Goal: Information Seeking & Learning: Learn about a topic

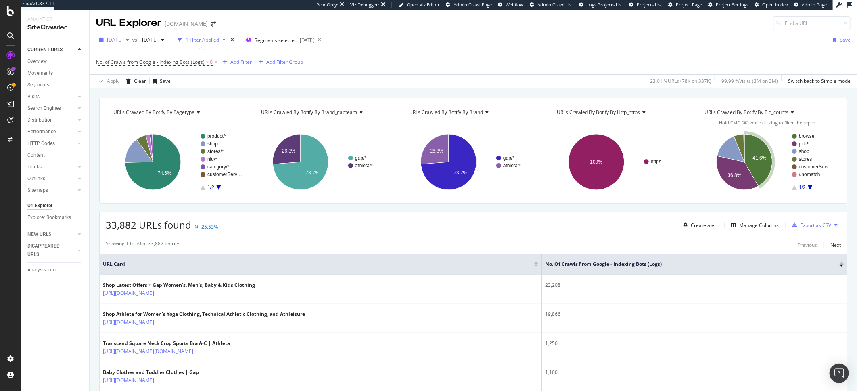
click at [109, 38] on span "2025 Aug. 20th" at bounding box center [115, 39] width 16 height 7
click at [133, 70] on div "2025 Aug. 27th" at bounding box center [129, 68] width 43 height 7
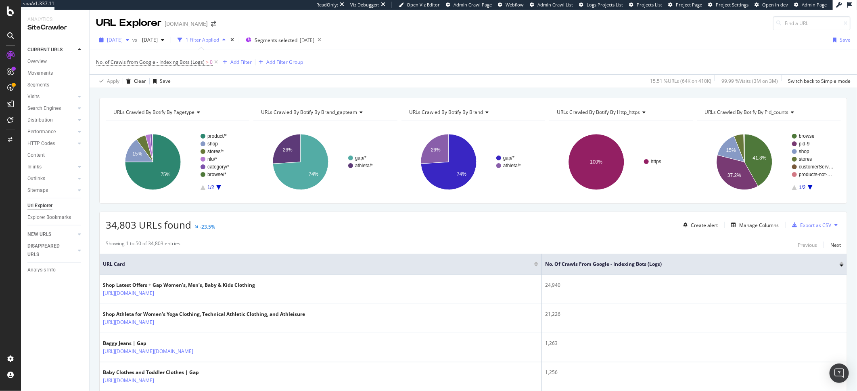
click at [121, 42] on span "[DATE]" at bounding box center [115, 39] width 16 height 7
click at [139, 54] on div "[DATE]" at bounding box center [129, 53] width 43 height 7
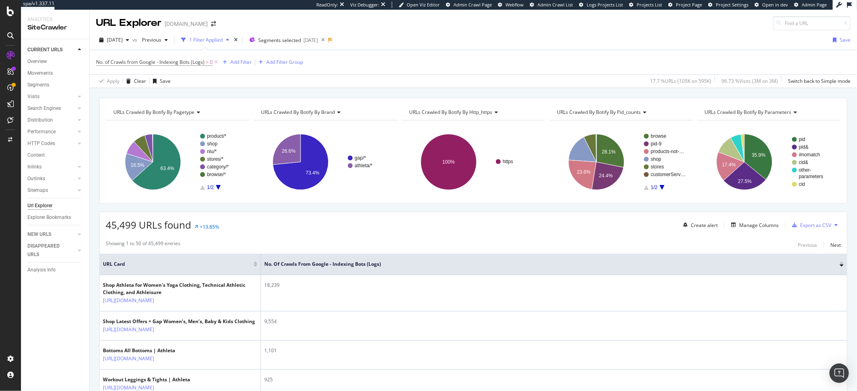
click at [439, 70] on div "No. of Crawls from Google - Indexing Bots (Logs) > 0 Add Filter Add Filter Group" at bounding box center [473, 62] width 755 height 24
click at [274, 61] on div "Add Filter Group" at bounding box center [284, 62] width 37 height 7
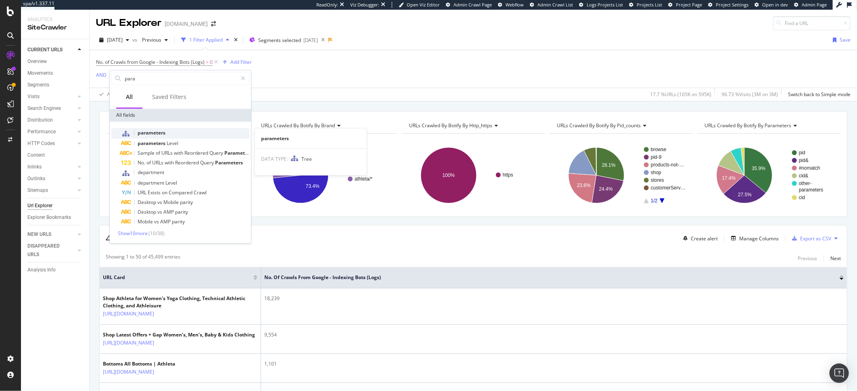
type input "para"
click at [168, 131] on div "parameters" at bounding box center [185, 133] width 128 height 10
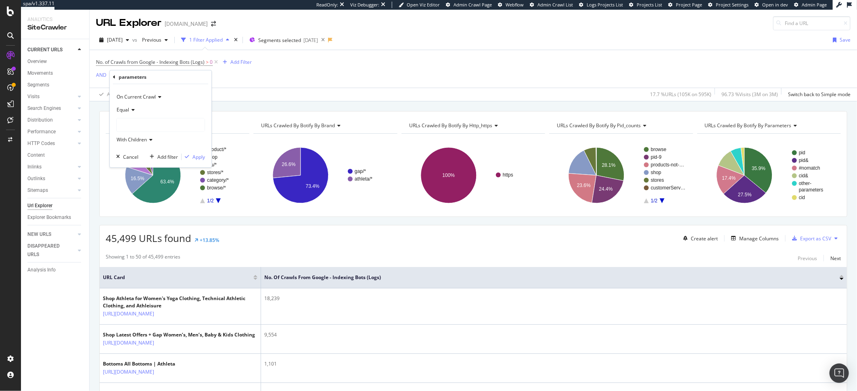
click at [132, 126] on div at bounding box center [161, 124] width 88 height 13
click at [256, 96] on div "Apply Clear Save 17.7 % URLs ( 105K on 595K ) 96.73 % Visits ( 3M on 3M ) Switc…" at bounding box center [473, 94] width 767 height 13
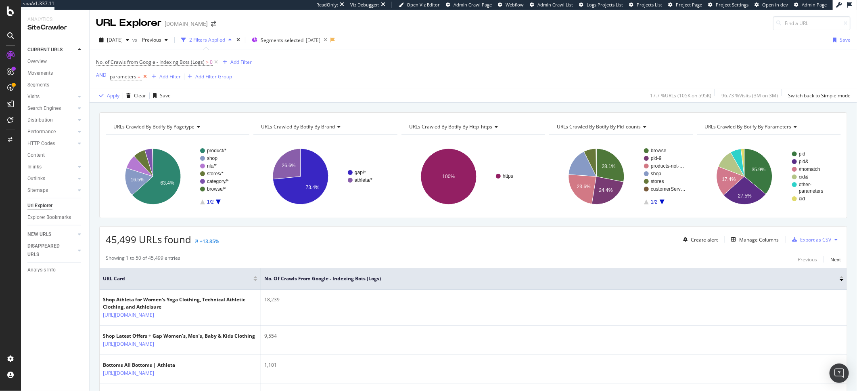
click at [142, 77] on icon at bounding box center [145, 77] width 7 height 8
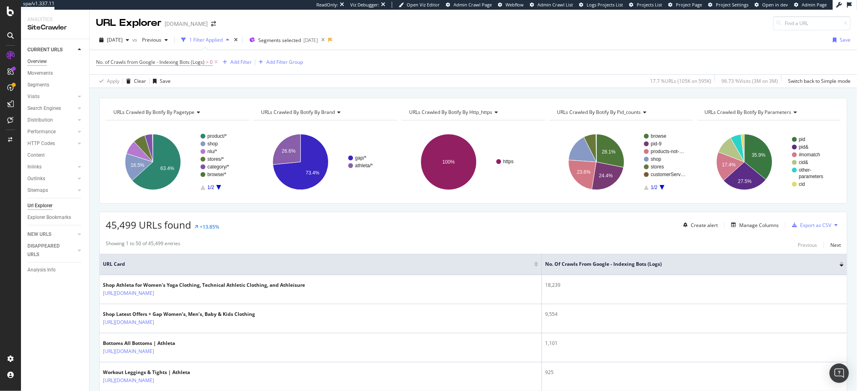
click at [44, 63] on div "Overview" at bounding box center [36, 61] width 19 height 8
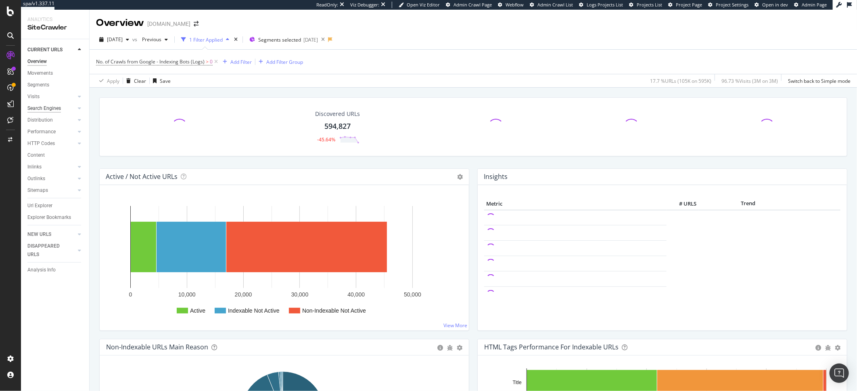
click at [44, 109] on div "Search Engines" at bounding box center [43, 108] width 33 height 8
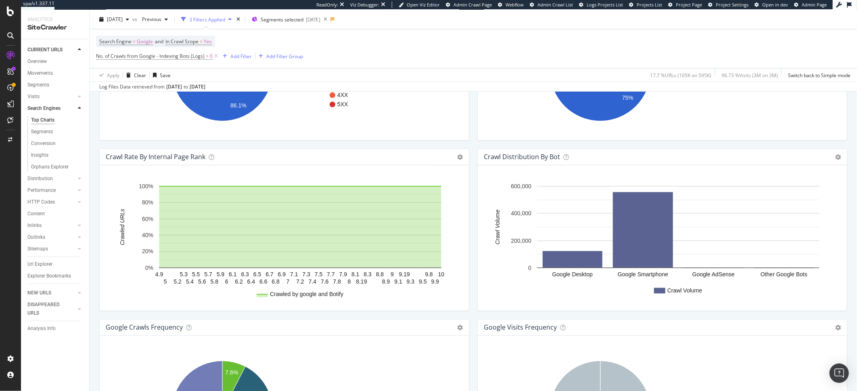
scroll to position [901, 0]
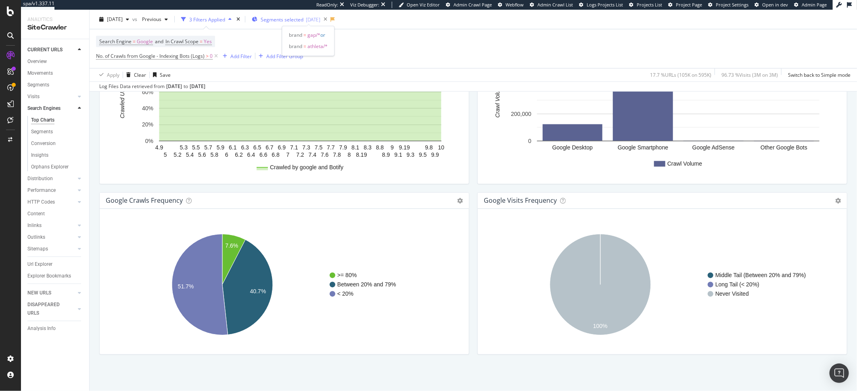
click at [323, 50] on span "brand = athleta/*" at bounding box center [308, 46] width 39 height 11
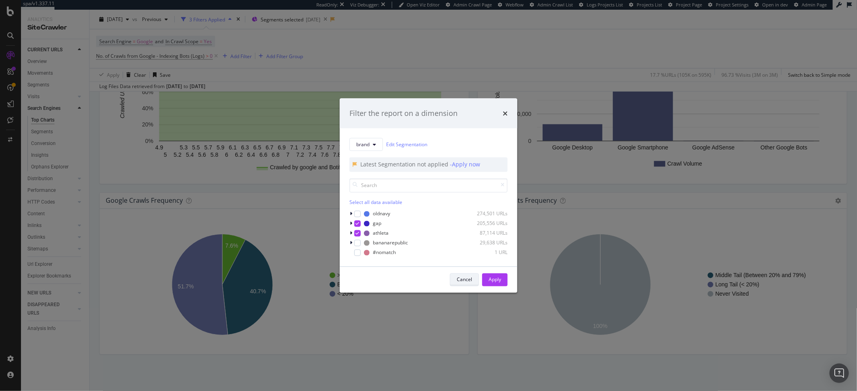
click at [473, 279] on button "Cancel" at bounding box center [464, 279] width 29 height 13
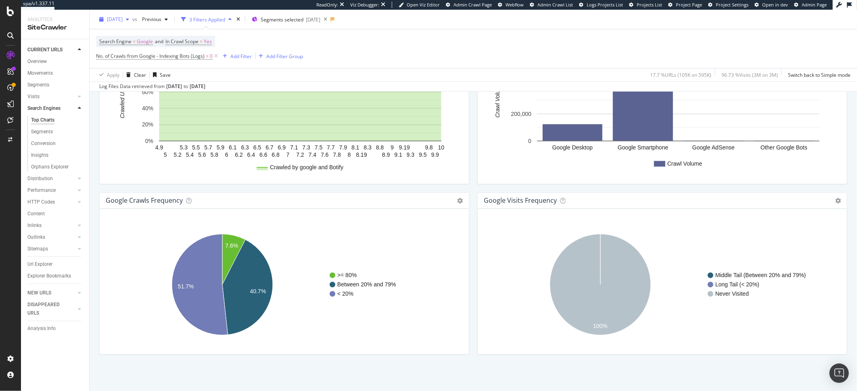
click at [123, 22] on span "[DATE]" at bounding box center [115, 19] width 16 height 7
click at [132, 43] on div "2025 Aug. 27th 410K URLs" at bounding box center [149, 48] width 96 height 12
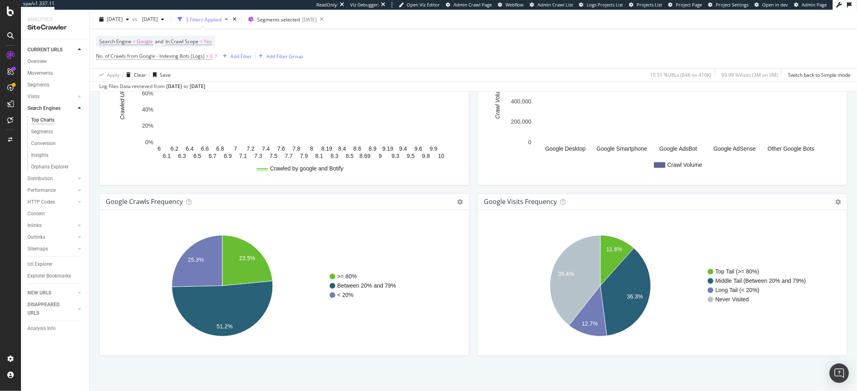
scroll to position [901, 0]
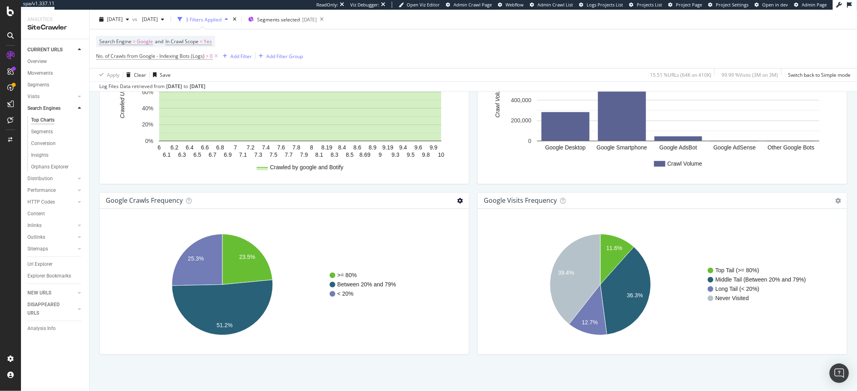
click at [457, 201] on icon at bounding box center [460, 201] width 6 height 6
click at [421, 227] on span "Table" at bounding box center [427, 229] width 84 height 11
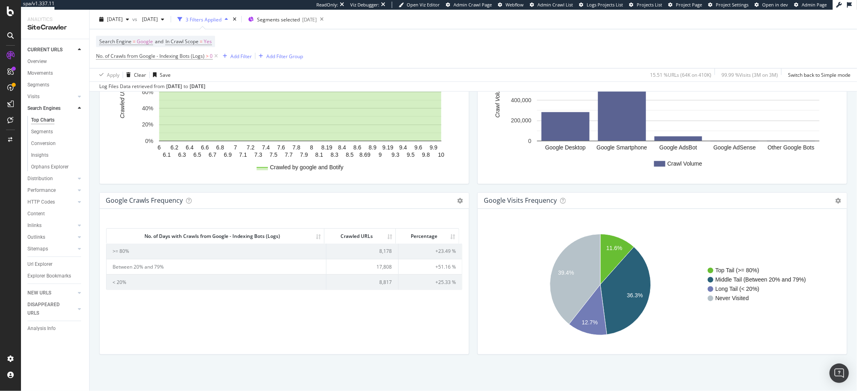
click at [440, 326] on div "No. of Days with Crawls from Google - Indexing Bots (Logs) Crawled URLs Percent…" at bounding box center [284, 285] width 356 height 126
click at [167, 25] on div "[DATE]" at bounding box center [153, 19] width 29 height 12
click at [196, 64] on div "[DATE]" at bounding box center [178, 62] width 43 height 7
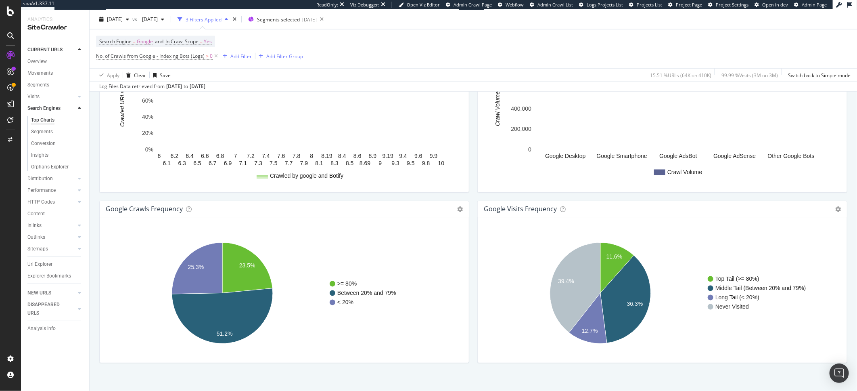
scroll to position [901, 0]
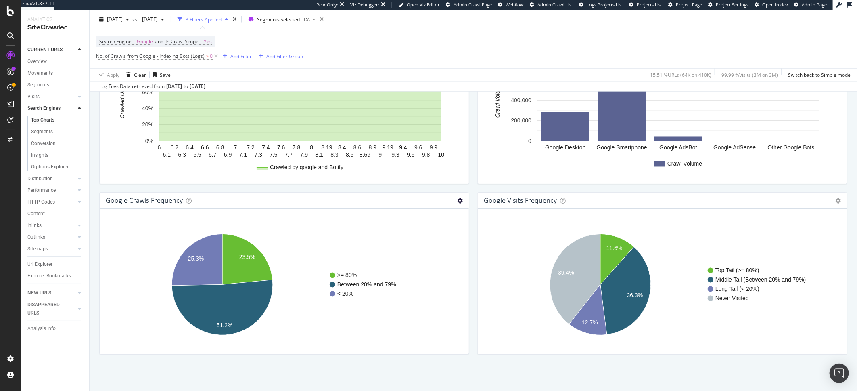
click at [459, 200] on icon at bounding box center [460, 201] width 6 height 6
click at [446, 232] on span "Table" at bounding box center [427, 229] width 84 height 11
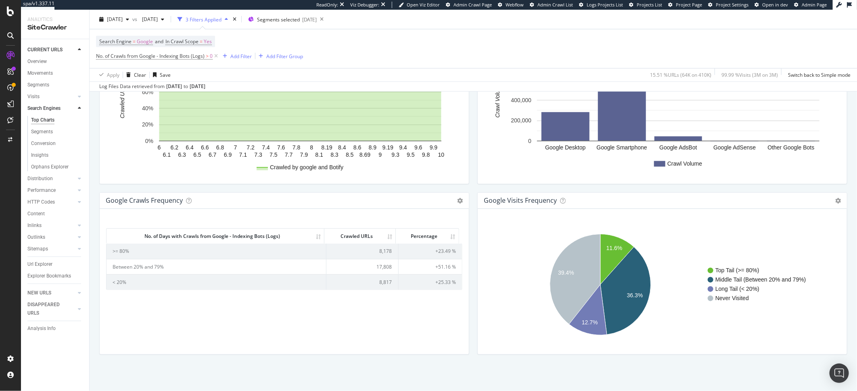
click at [403, 323] on div "No. of Days with Crawls from Google - Indexing Bots (Logs) Crawled URLs Percent…" at bounding box center [284, 285] width 356 height 126
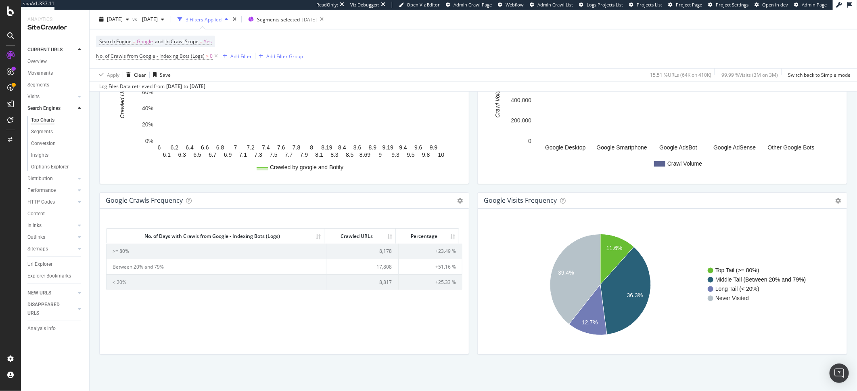
scroll to position [897, 0]
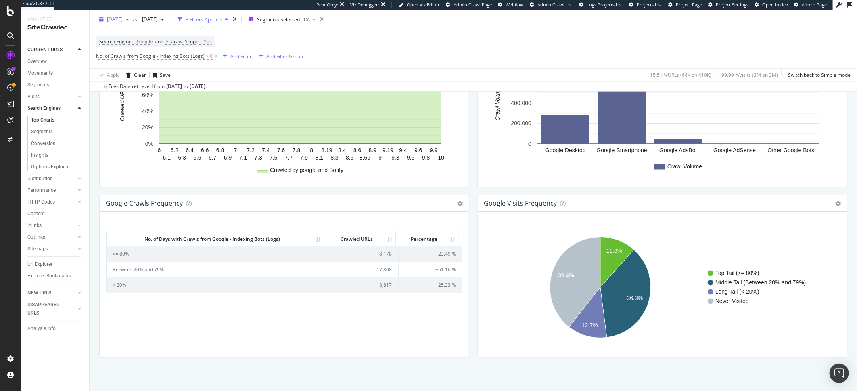
click at [123, 22] on span "[DATE]" at bounding box center [115, 19] width 16 height 7
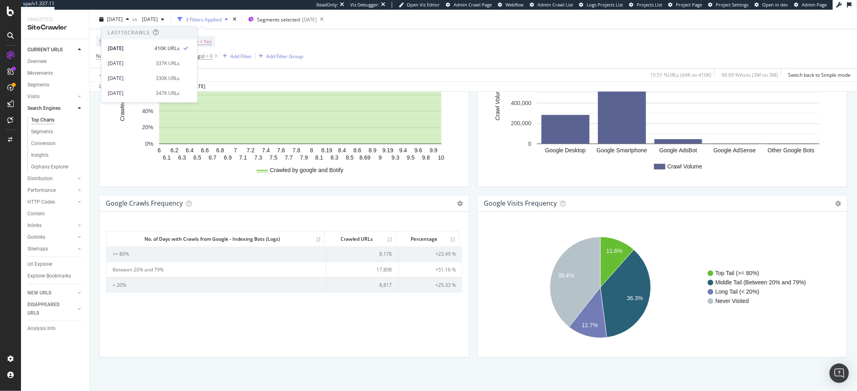
click at [318, 339] on div "No. of Days with Crawls from Google - Indexing Bots (Logs) Crawled URLs Percent…" at bounding box center [284, 287] width 356 height 126
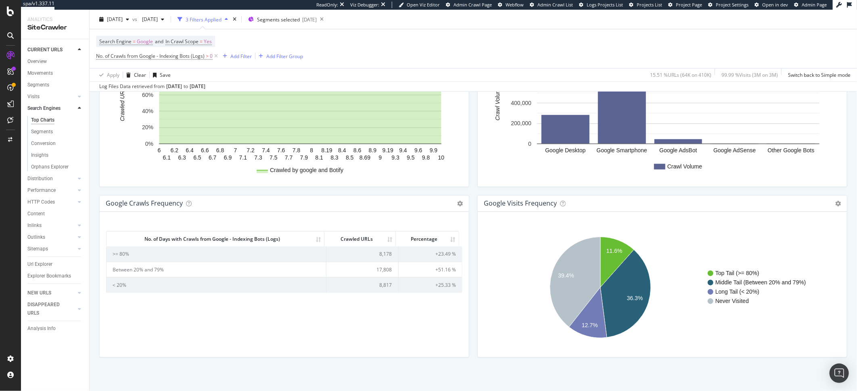
click at [437, 310] on div "No. of Days with Crawls from Google - Indexing Bots (Logs) Crawled URLs Percent…" at bounding box center [284, 287] width 356 height 126
click at [457, 206] on icon at bounding box center [460, 204] width 6 height 6
click at [411, 267] on span "Export as CSV" at bounding box center [427, 262] width 84 height 11
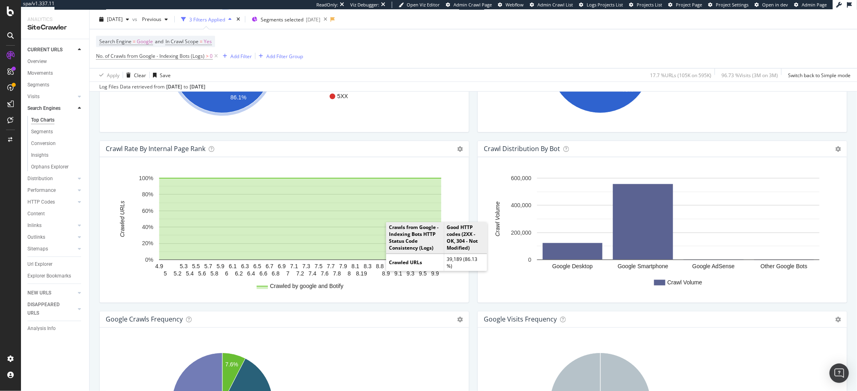
scroll to position [901, 0]
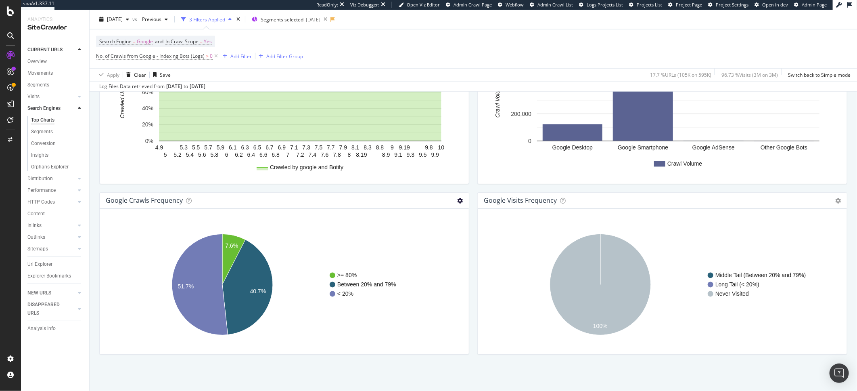
click at [459, 201] on icon at bounding box center [460, 201] width 6 height 6
click at [424, 235] on link "Table" at bounding box center [427, 229] width 84 height 15
click at [457, 200] on icon at bounding box center [460, 201] width 6 height 6
click at [446, 225] on span "Table" at bounding box center [427, 229] width 84 height 11
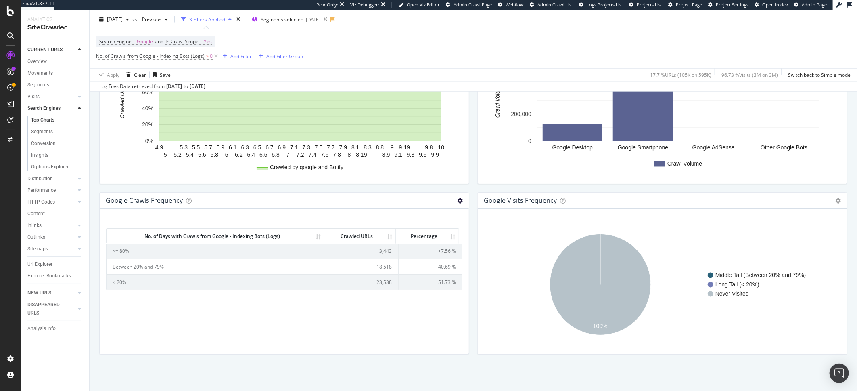
click at [458, 202] on icon at bounding box center [460, 201] width 6 height 6
click at [413, 218] on span "Chart (by Value)" at bounding box center [427, 214] width 84 height 11
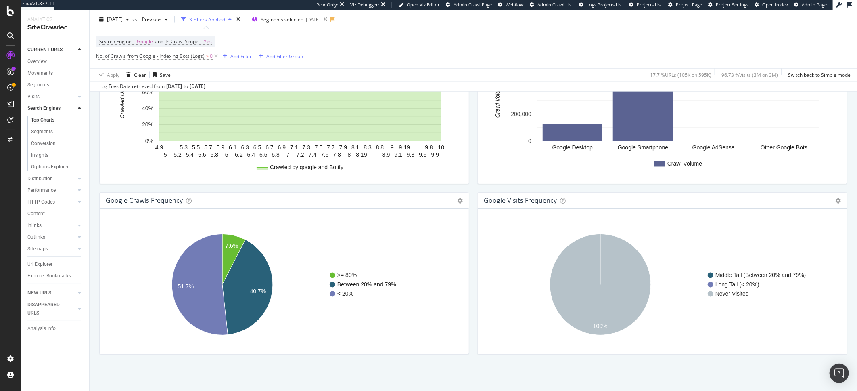
click at [460, 200] on div "google Crawls Frequency Chart (by Value) Table Expand Export as CSV Export as P…" at bounding box center [284, 200] width 369 height 16
click at [457, 200] on icon at bounding box center [460, 201] width 6 height 6
click at [422, 233] on span "Table" at bounding box center [427, 229] width 84 height 11
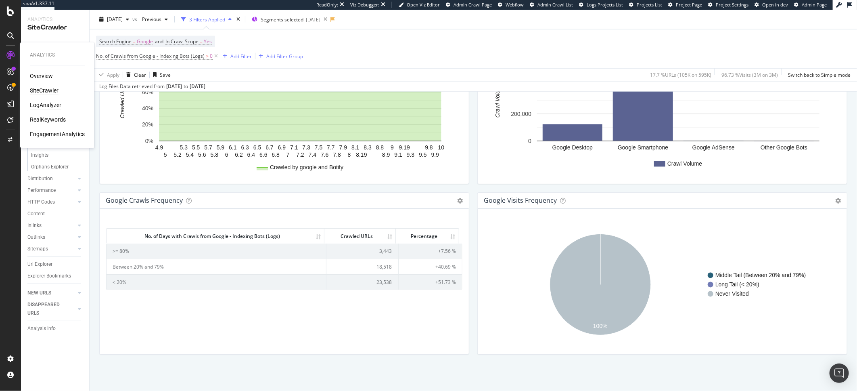
click at [56, 104] on div "LogAnalyzer" at bounding box center [45, 105] width 31 height 8
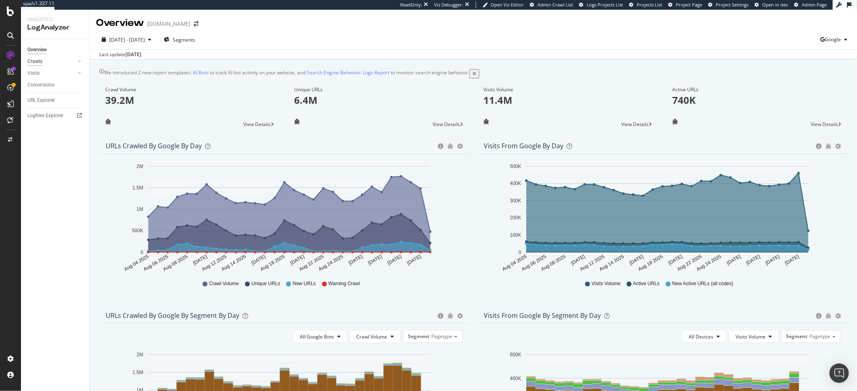
click at [35, 60] on div "Crawls" at bounding box center [34, 61] width 15 height 8
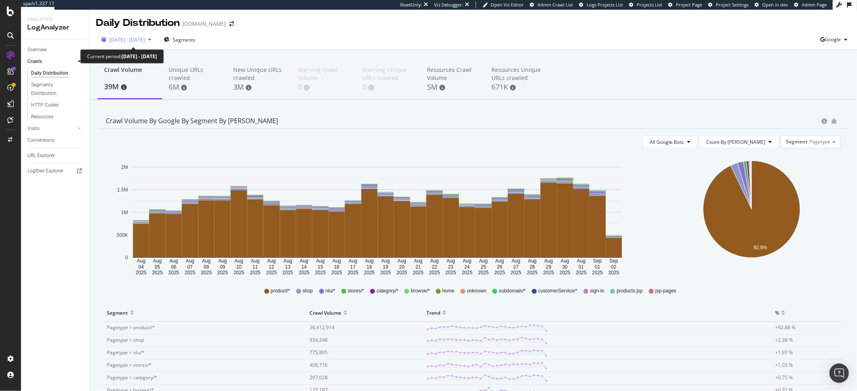
click at [114, 38] on span "2025 Aug. 4th - Sep. 2nd" at bounding box center [127, 39] width 36 height 7
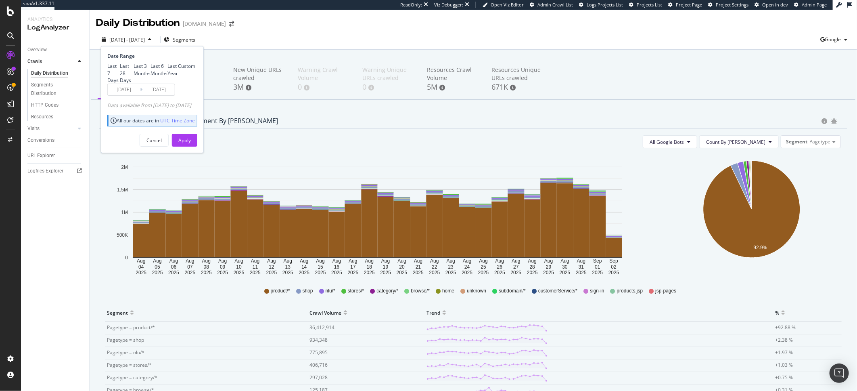
click at [128, 95] on input "2025/08/06" at bounding box center [124, 89] width 32 height 11
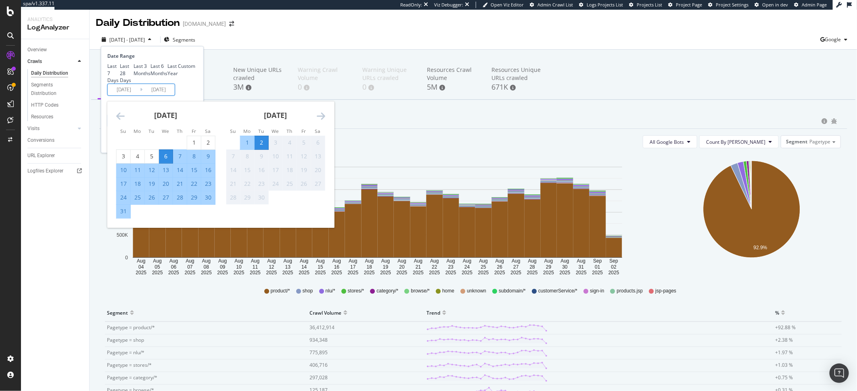
click at [118, 121] on icon "Move backward to switch to the previous month." at bounding box center [120, 116] width 8 height 10
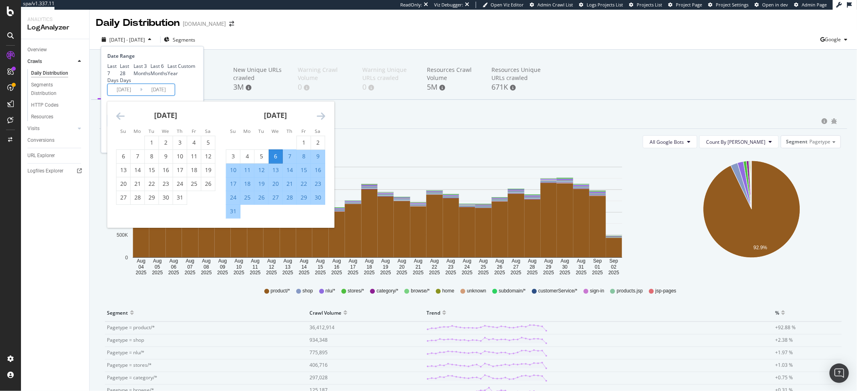
click at [118, 121] on icon "Move backward to switch to the previous month." at bounding box center [120, 116] width 8 height 10
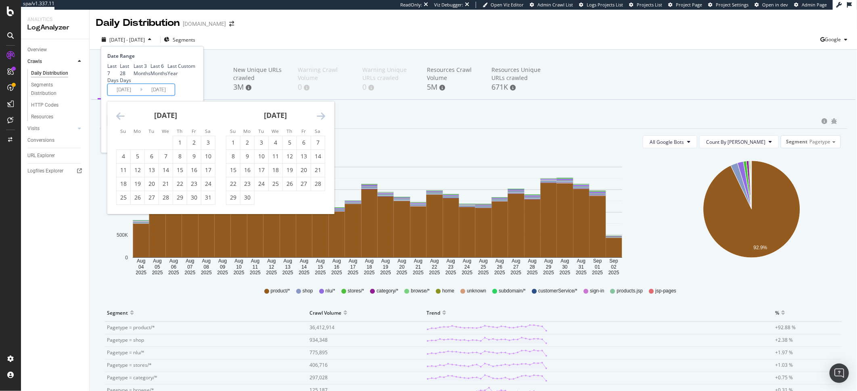
click at [118, 121] on icon "Move backward to switch to the previous month." at bounding box center [120, 116] width 8 height 10
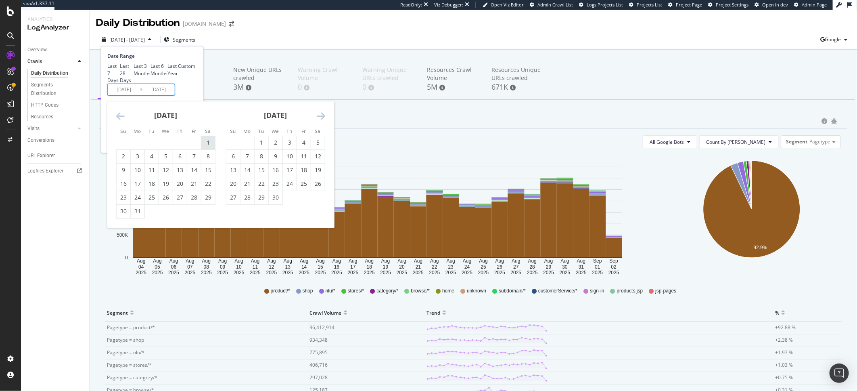
click at [210, 146] on div "1" at bounding box center [208, 142] width 14 height 8
type input "2025/03/01"
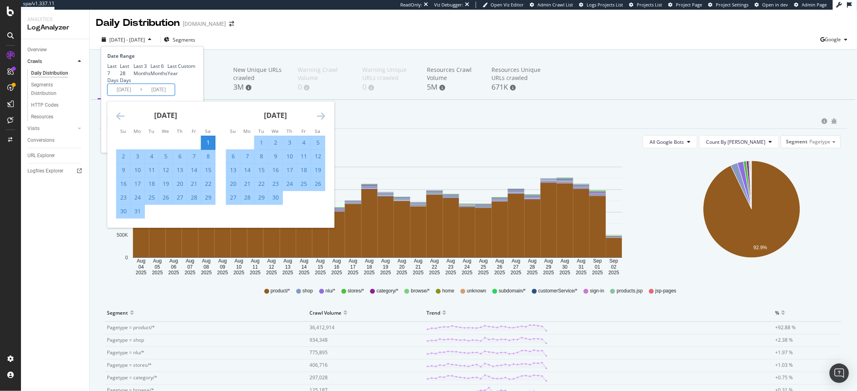
click at [140, 215] on div "31" at bounding box center [138, 211] width 14 height 8
type input "2025/03/31"
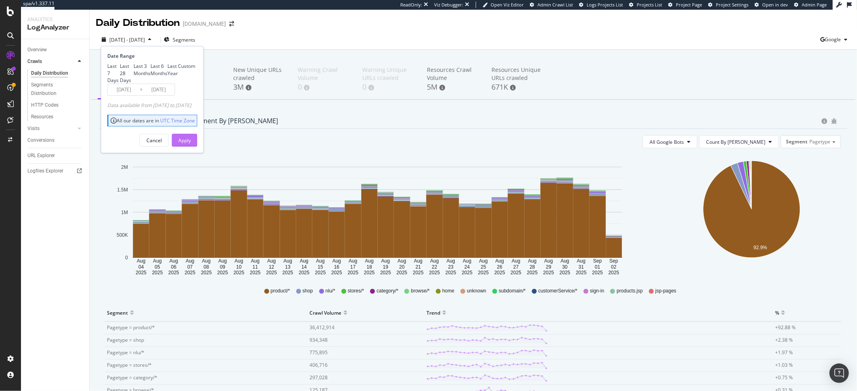
click at [191, 144] on div "Apply" at bounding box center [184, 140] width 13 height 7
click at [199, 177] on div "Crawl Volume by google by Segment by Day All Google Bots Count By Day Segment P…" at bounding box center [473, 317] width 756 height 408
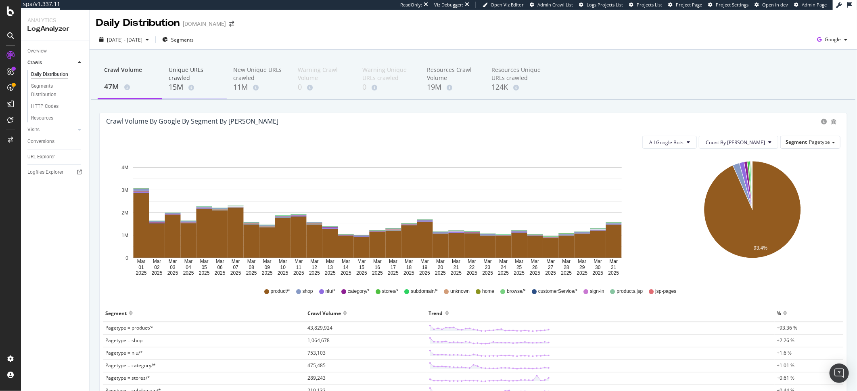
click at [180, 92] on div "15M" at bounding box center [195, 87] width 52 height 10
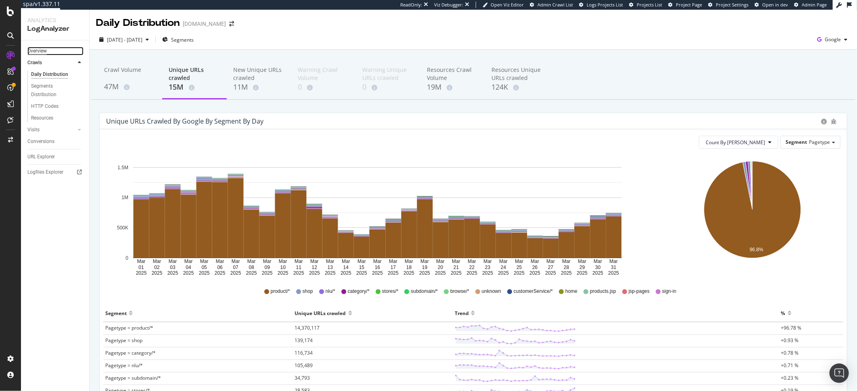
click at [37, 47] on div "Overview" at bounding box center [36, 51] width 19 height 8
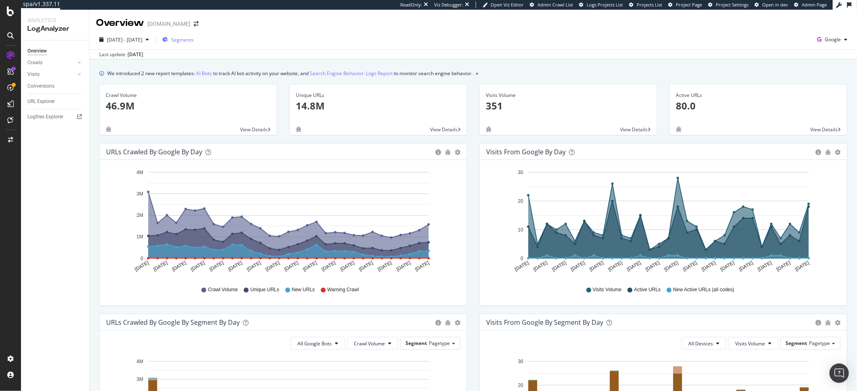
click at [194, 39] on span "Segments" at bounding box center [182, 39] width 23 height 7
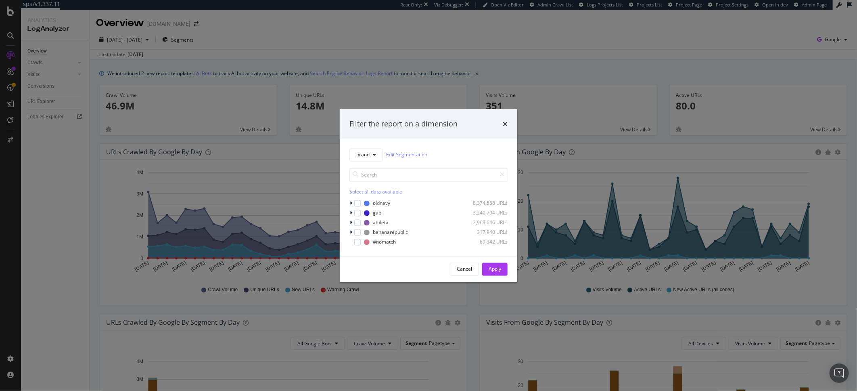
click at [286, 37] on div "Filter the report on a dimension brand Edit Segmentation Select all data availa…" at bounding box center [428, 195] width 857 height 391
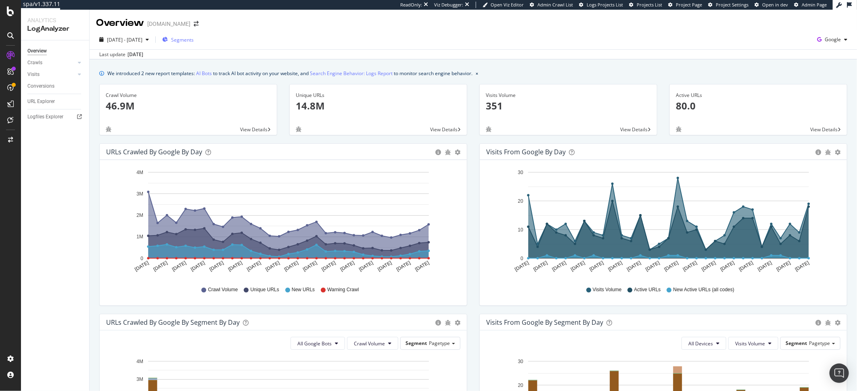
click at [194, 40] on span "Segments" at bounding box center [182, 39] width 23 height 7
click at [194, 42] on span "Segments" at bounding box center [182, 39] width 23 height 7
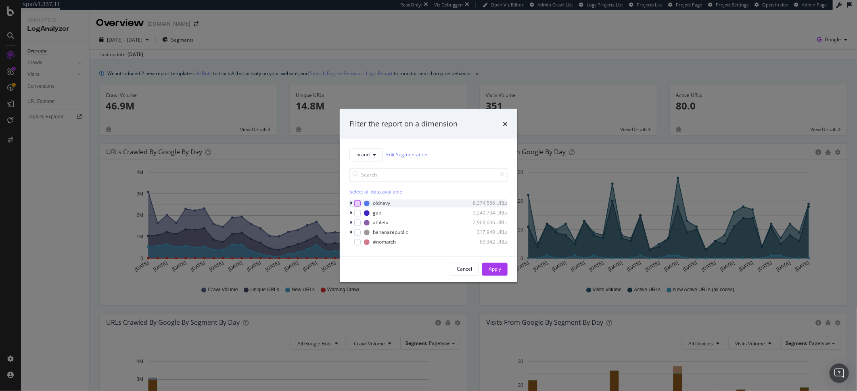
click at [359, 203] on div "modal" at bounding box center [357, 203] width 6 height 6
click at [358, 200] on div "modal" at bounding box center [357, 203] width 6 height 6
click at [357, 211] on div "modal" at bounding box center [357, 212] width 6 height 6
click at [357, 220] on div "modal" at bounding box center [357, 222] width 6 height 6
click at [502, 269] on button "Apply" at bounding box center [494, 268] width 25 height 13
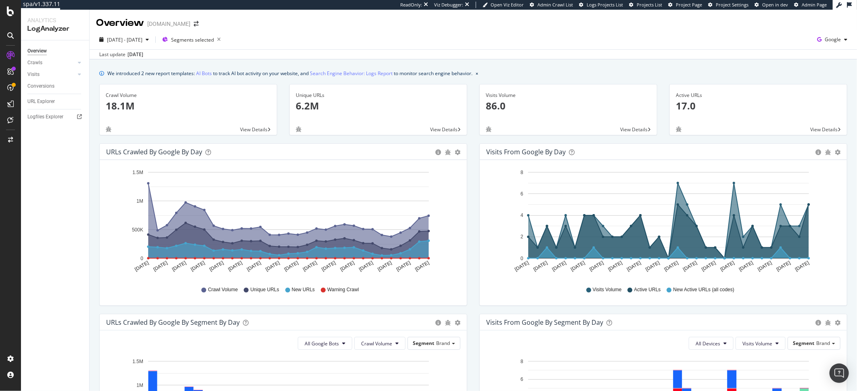
click at [322, 44] on div "2025 Mar. 1st - Mar. 31st Segments selected Google" at bounding box center [473, 41] width 767 height 16
click at [38, 64] on div "Crawls" at bounding box center [34, 63] width 15 height 8
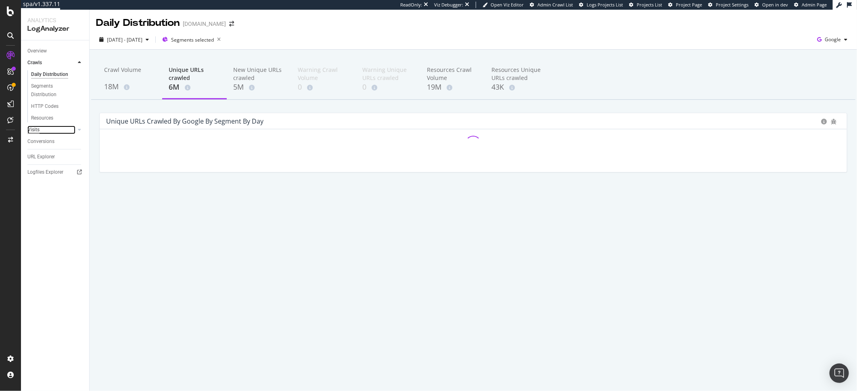
click at [38, 130] on div "Visits" at bounding box center [33, 129] width 12 height 8
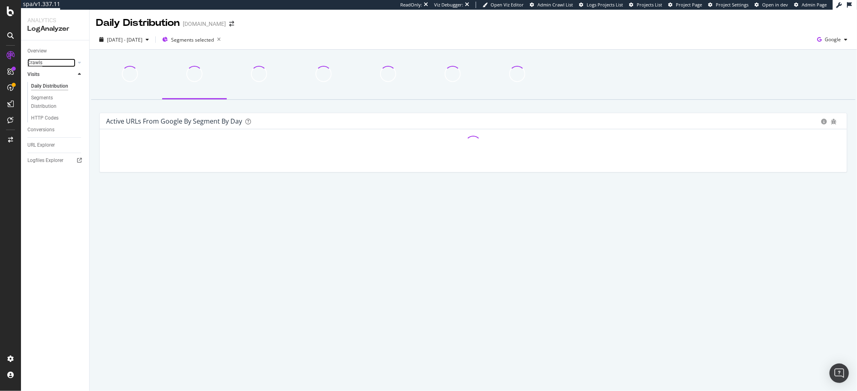
click at [41, 63] on div "Crawls" at bounding box center [34, 63] width 15 height 8
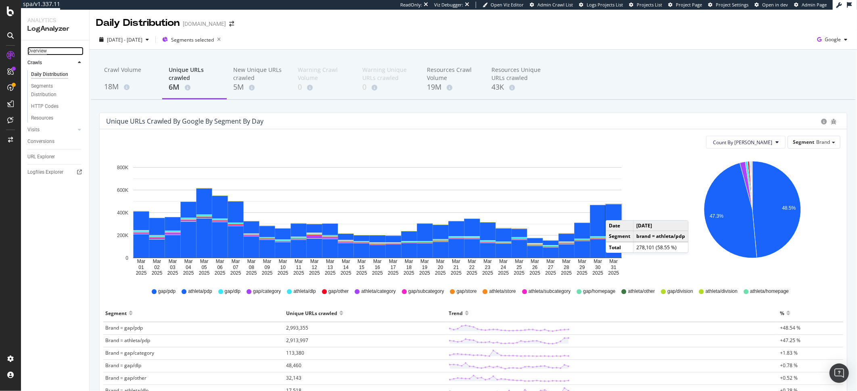
click at [40, 53] on div "Overview" at bounding box center [36, 51] width 19 height 8
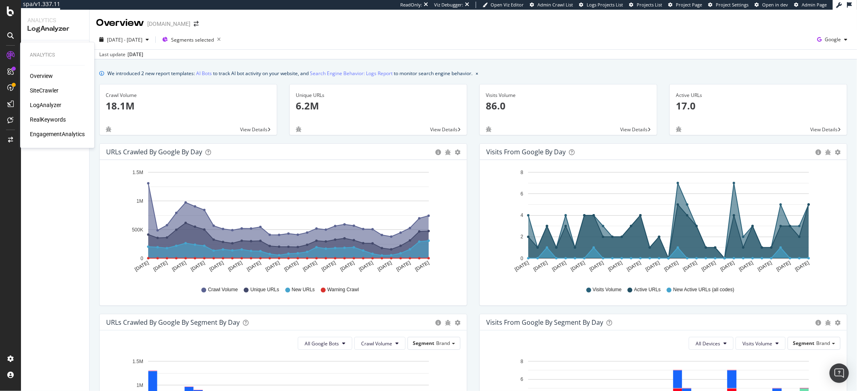
click at [37, 85] on div "Overview SiteCrawler LogAnalyzer RealKeywords EngagementAnalytics" at bounding box center [57, 105] width 55 height 66
click at [39, 88] on div "SiteCrawler" at bounding box center [44, 91] width 29 height 8
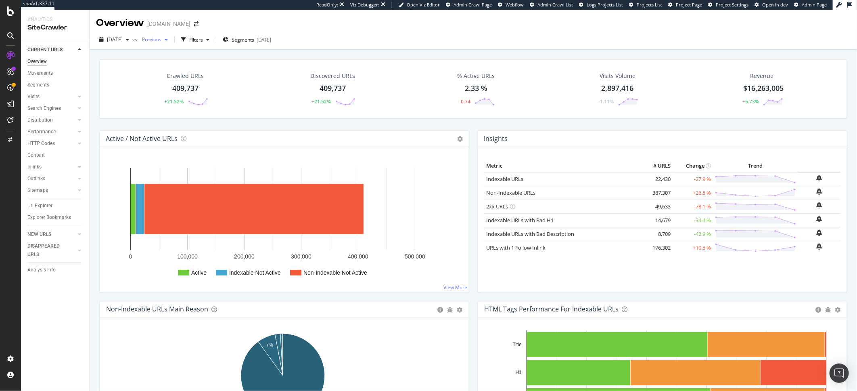
click at [161, 40] on span "Previous" at bounding box center [150, 39] width 23 height 7
click at [336, 33] on div "2025 Aug. 27th vs Previous Filters Segments 2025-06-18" at bounding box center [473, 41] width 767 height 16
click at [213, 35] on div "Filters" at bounding box center [195, 39] width 35 height 12
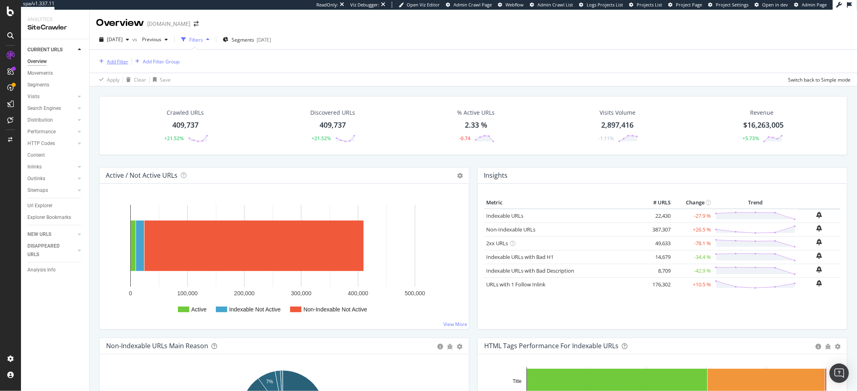
click at [109, 63] on div "Add Filter" at bounding box center [117, 61] width 21 height 7
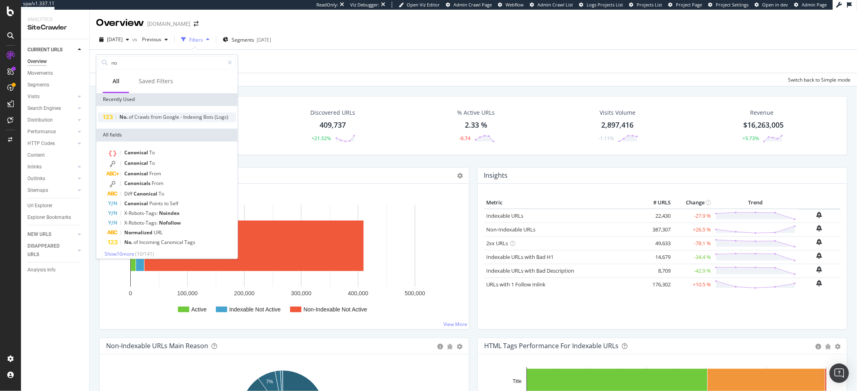
type input "no"
click at [161, 119] on span "from" at bounding box center [157, 116] width 12 height 7
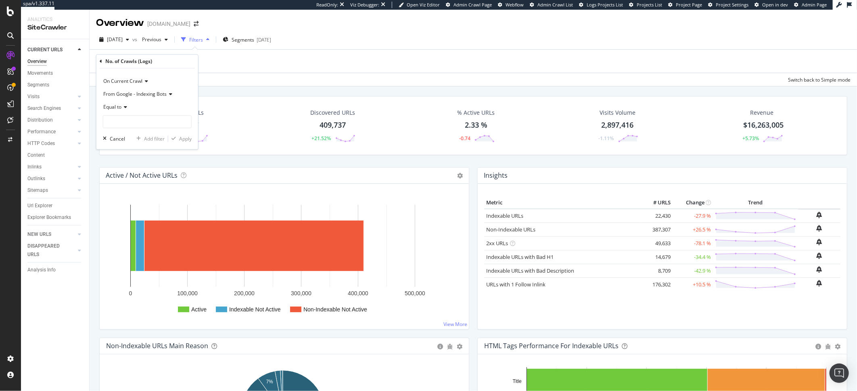
click at [114, 109] on span "Equal to" at bounding box center [112, 107] width 18 height 7
click at [134, 169] on div "Greater than" at bounding box center [148, 166] width 86 height 10
click at [129, 117] on input "number" at bounding box center [147, 121] width 89 height 13
type input "0"
click at [186, 140] on div "Apply" at bounding box center [185, 138] width 13 height 7
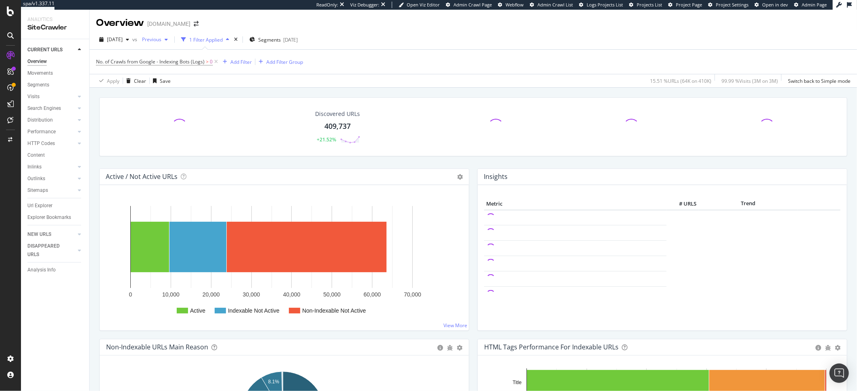
click at [161, 39] on span "Previous" at bounding box center [150, 39] width 23 height 7
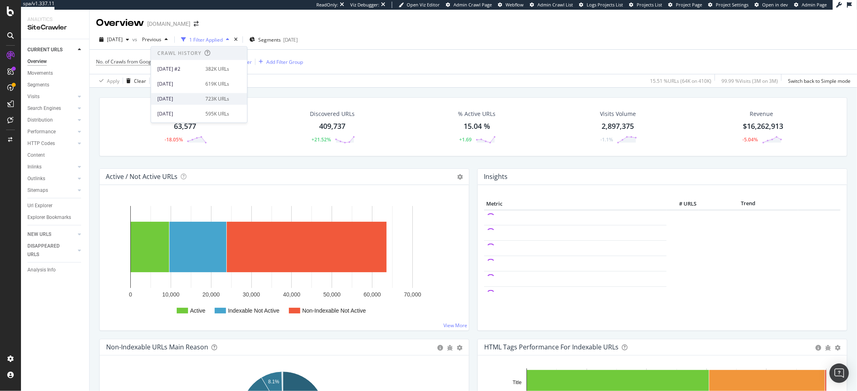
scroll to position [164, 0]
click at [205, 114] on div "595K URLs" at bounding box center [217, 111] width 24 height 7
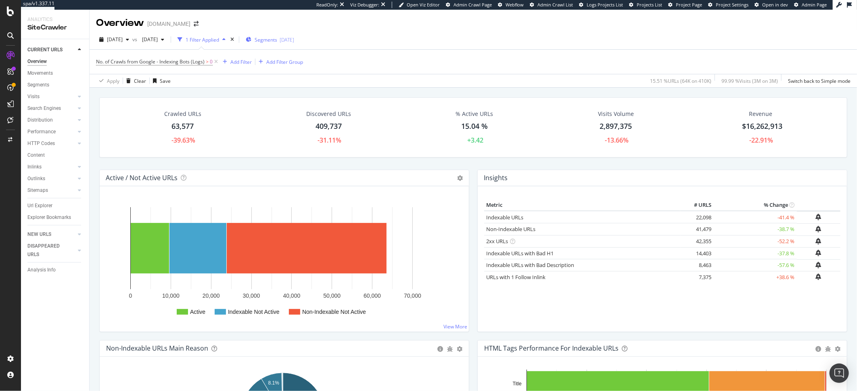
click at [294, 44] on div "Segments [DATE]" at bounding box center [270, 39] width 48 height 12
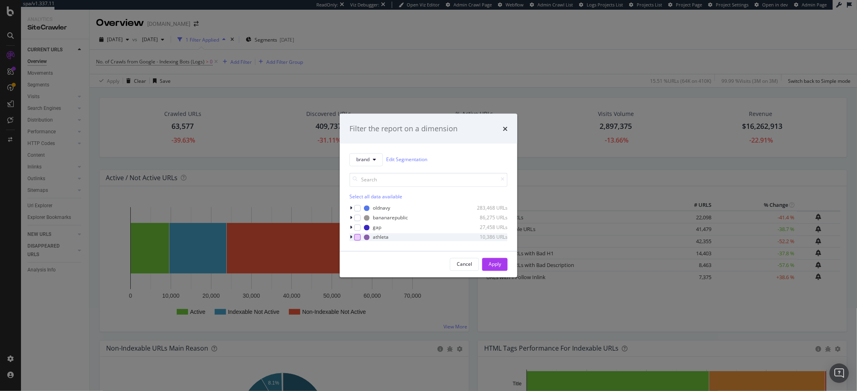
click at [358, 237] on div "modal" at bounding box center [357, 237] width 6 height 6
click at [361, 229] on div "modal" at bounding box center [357, 227] width 6 height 6
click at [498, 269] on div "Apply" at bounding box center [495, 264] width 13 height 12
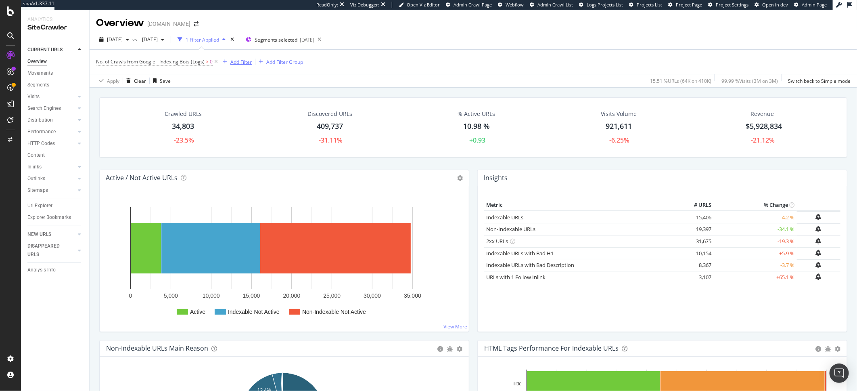
click at [244, 60] on div "Add Filter" at bounding box center [240, 62] width 21 height 7
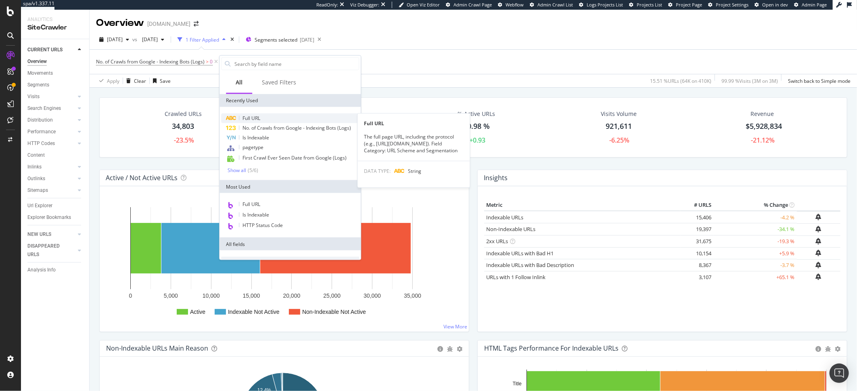
click at [258, 120] on span "Full URL" at bounding box center [251, 118] width 18 height 7
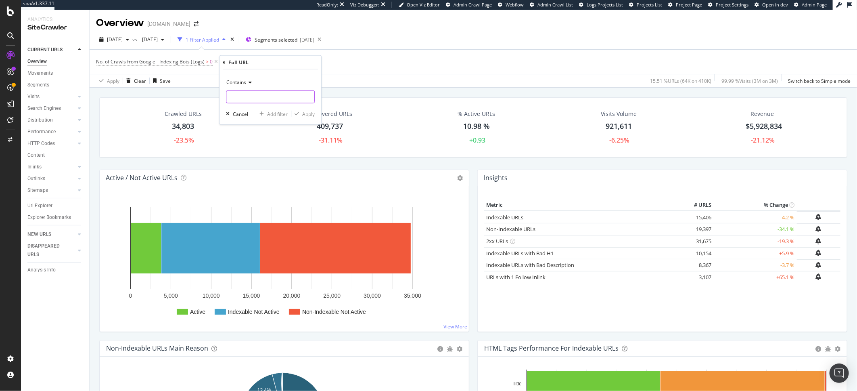
click at [240, 98] on input "text" at bounding box center [270, 96] width 88 height 13
type input "?"
click at [304, 113] on div "Apply" at bounding box center [308, 113] width 13 height 7
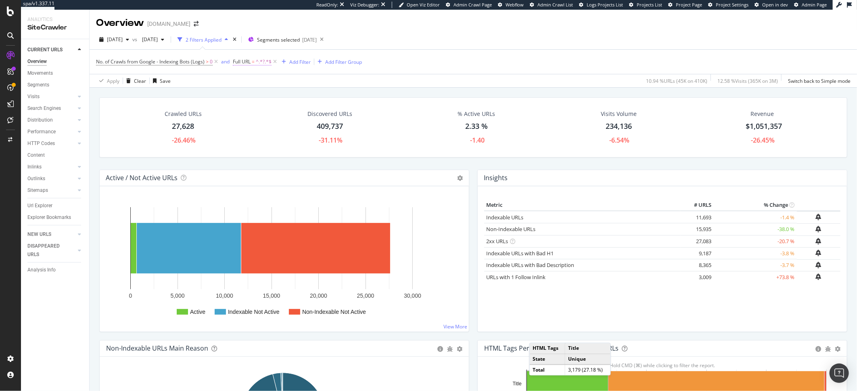
click at [263, 64] on span "^.*?.*$" at bounding box center [264, 61] width 16 height 11
click at [252, 63] on div "Full URL" at bounding box center [252, 60] width 20 height 7
click at [240, 96] on input "?" at bounding box center [278, 95] width 76 height 13
click at [242, 96] on input "?" at bounding box center [278, 95] width 76 height 13
type input "a?"
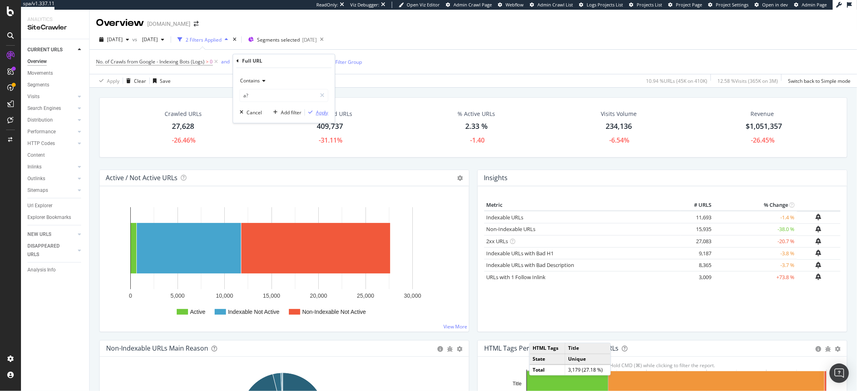
click at [316, 110] on div "Apply" at bounding box center [322, 112] width 13 height 7
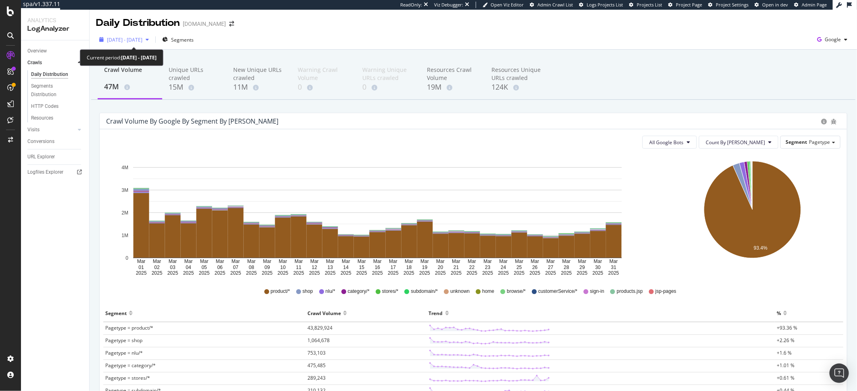
click at [132, 42] on span "[DATE] - [DATE]" at bounding box center [125, 39] width 36 height 7
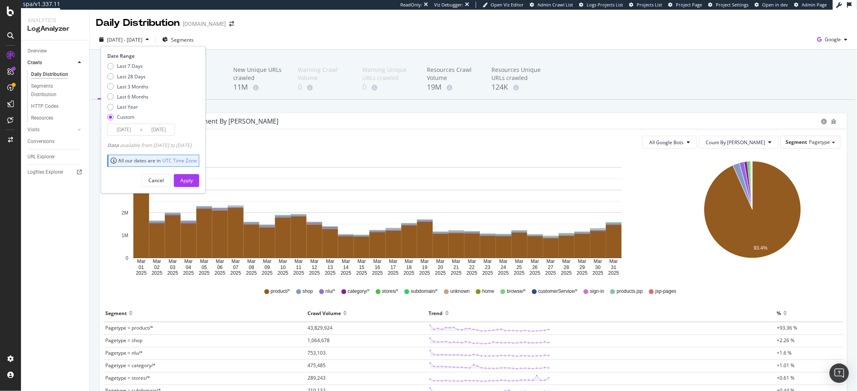
click at [127, 137] on div "Date Range Last 7 Days Last 28 Days Last 3 Months Last 6 Months Last Year Custo…" at bounding box center [153, 119] width 105 height 147
click at [130, 132] on input "[DATE]" at bounding box center [124, 129] width 32 height 11
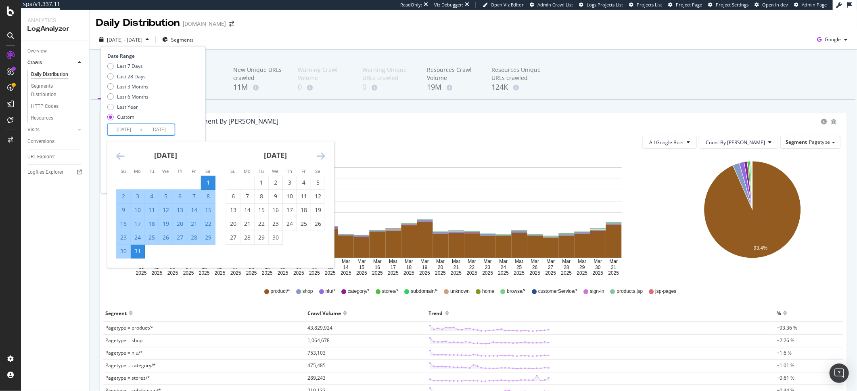
click at [321, 153] on icon "Move forward to switch to the next month." at bounding box center [321, 156] width 8 height 10
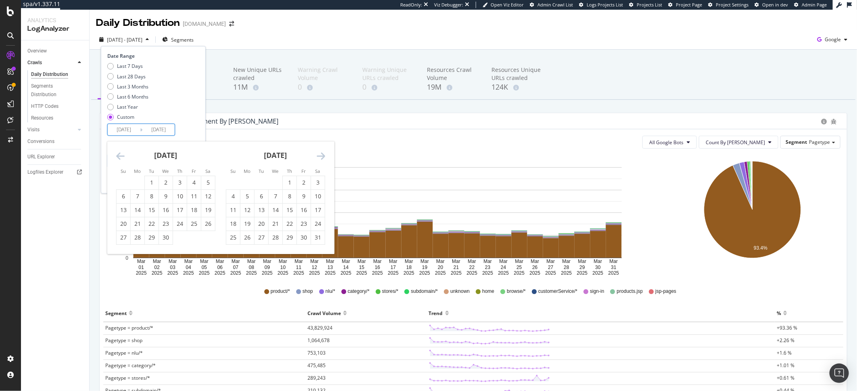
click at [321, 153] on icon "Move forward to switch to the next month." at bounding box center [321, 156] width 8 height 10
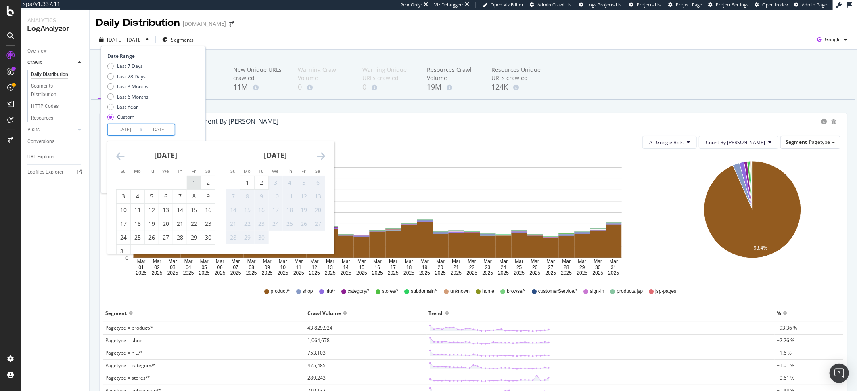
click at [197, 183] on div "1" at bounding box center [194, 182] width 14 height 8
type input "2025/08/01"
click at [128, 253] on div "31" at bounding box center [124, 251] width 14 height 8
type input "2025/08/31"
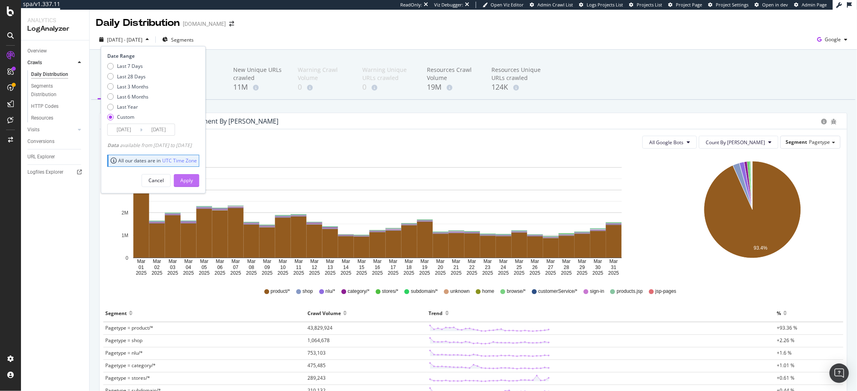
click at [193, 178] on div "Apply" at bounding box center [186, 180] width 13 height 7
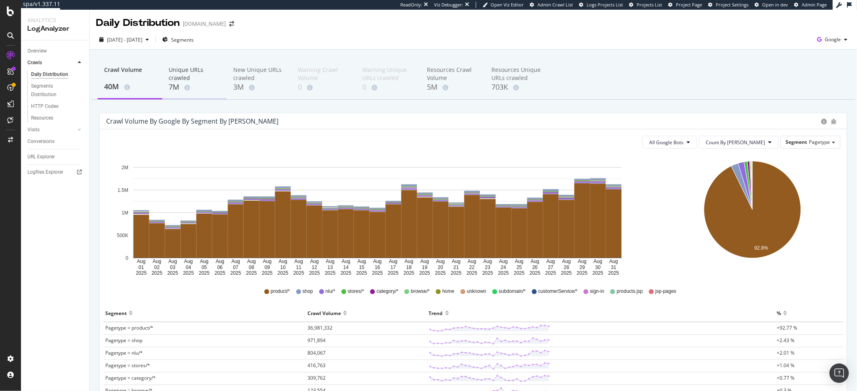
click at [178, 89] on div "7M" at bounding box center [195, 87] width 52 height 10
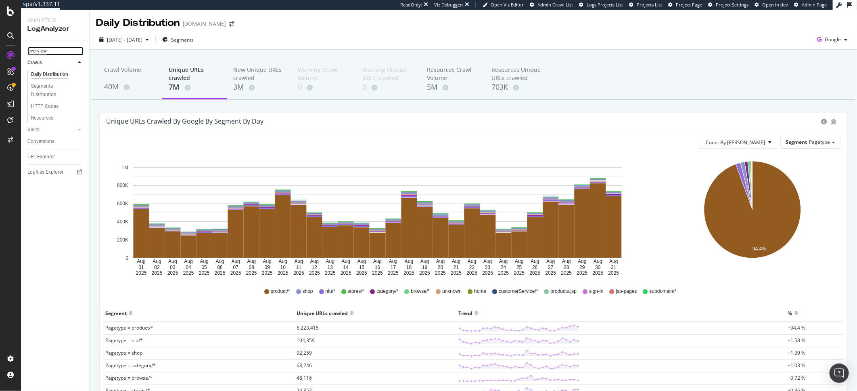
click at [31, 49] on div "Overview" at bounding box center [36, 51] width 19 height 8
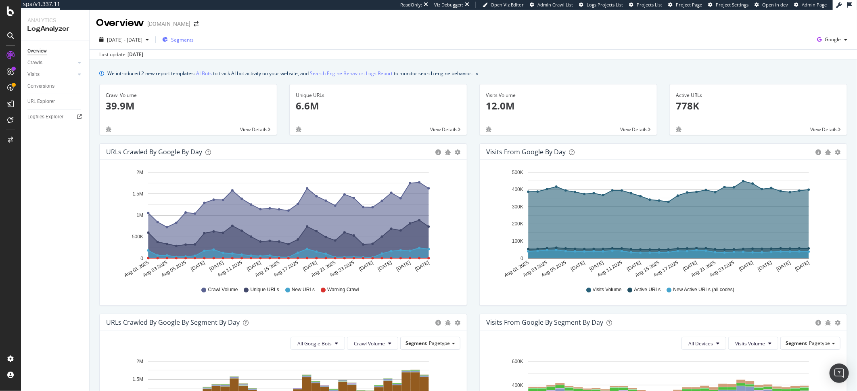
click at [194, 37] on span "Segments" at bounding box center [182, 39] width 23 height 7
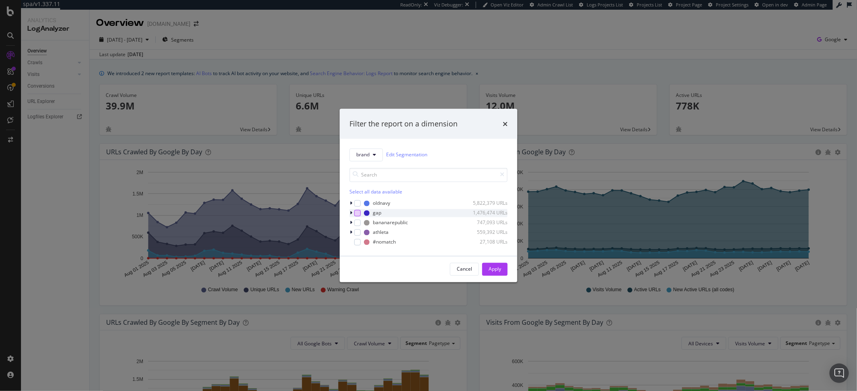
click at [356, 215] on div "modal" at bounding box center [357, 212] width 6 height 6
click at [358, 232] on div "modal" at bounding box center [357, 232] width 6 height 6
click at [490, 267] on div "Apply" at bounding box center [495, 268] width 13 height 7
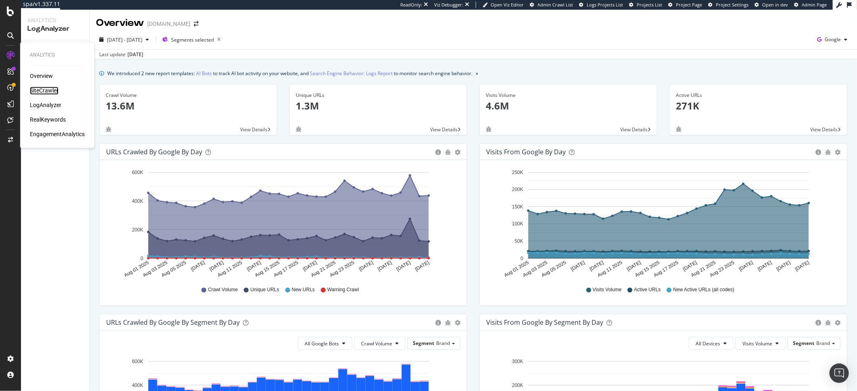
click at [46, 90] on div "SiteCrawler" at bounding box center [44, 91] width 29 height 8
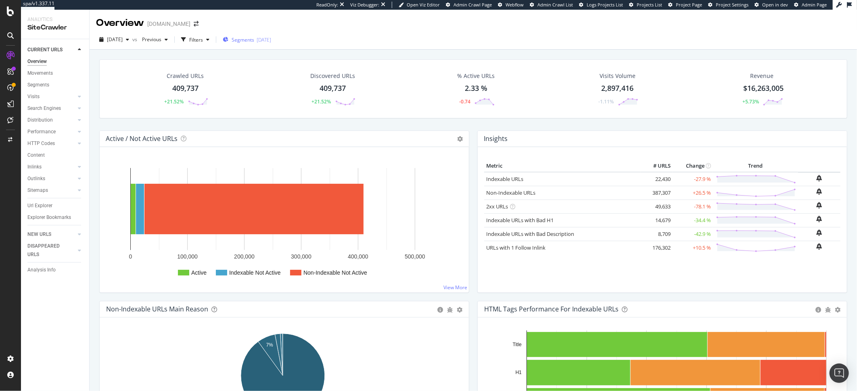
click at [271, 43] on div "[DATE]" at bounding box center [264, 39] width 15 height 7
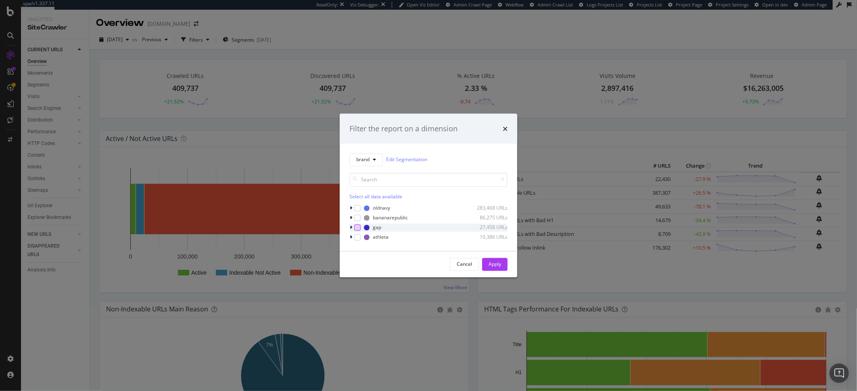
click at [355, 226] on div "modal" at bounding box center [357, 227] width 6 height 6
drag, startPoint x: 357, startPoint y: 234, endPoint x: 387, endPoint y: 244, distance: 31.4
click at [357, 234] on div "modal" at bounding box center [357, 237] width 6 height 6
click at [502, 265] on button "Apply" at bounding box center [494, 263] width 25 height 13
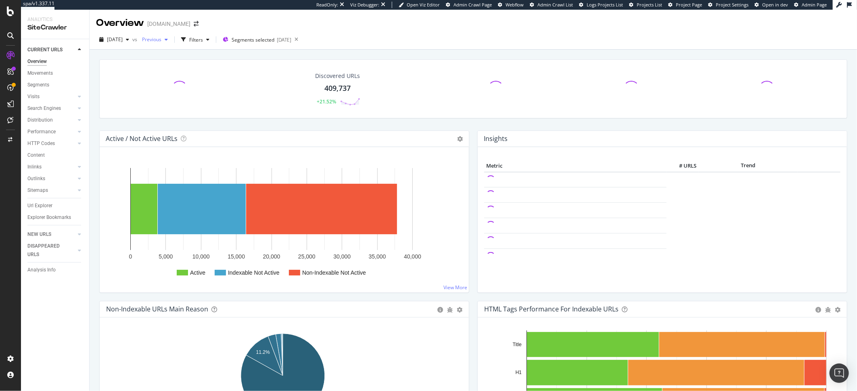
click at [161, 41] on span "Previous" at bounding box center [150, 39] width 23 height 7
click at [361, 39] on div "2025 Aug. 27th vs Previous Filters Segments selected 2025-06-18" at bounding box center [473, 41] width 767 height 16
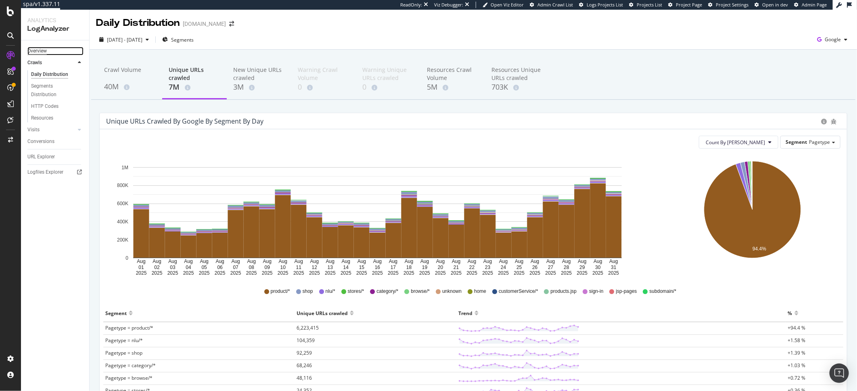
click at [44, 47] on div "Overview" at bounding box center [36, 51] width 19 height 8
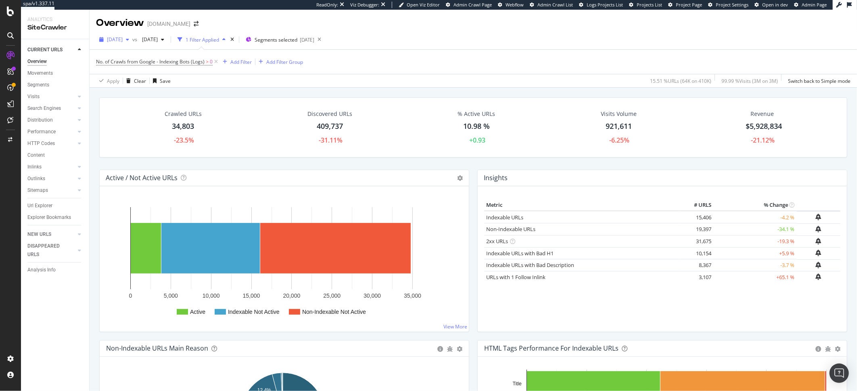
click at [123, 38] on span "[DATE]" at bounding box center [115, 39] width 16 height 7
click at [161, 108] on div "[DATE] 595K URLs" at bounding box center [149, 113] width 96 height 12
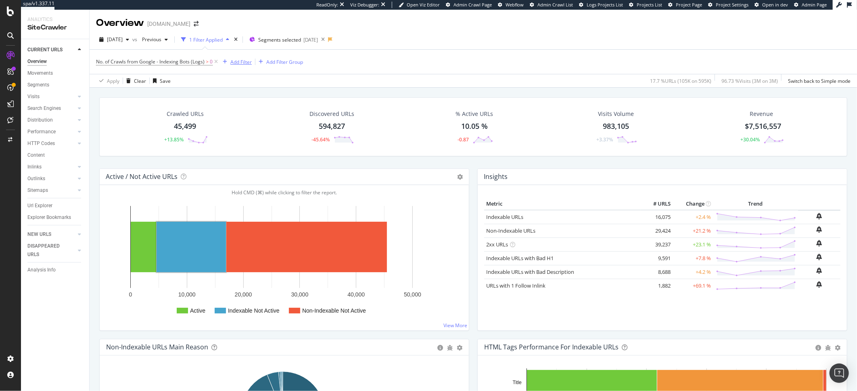
click at [249, 65] on div "Add Filter" at bounding box center [240, 62] width 21 height 7
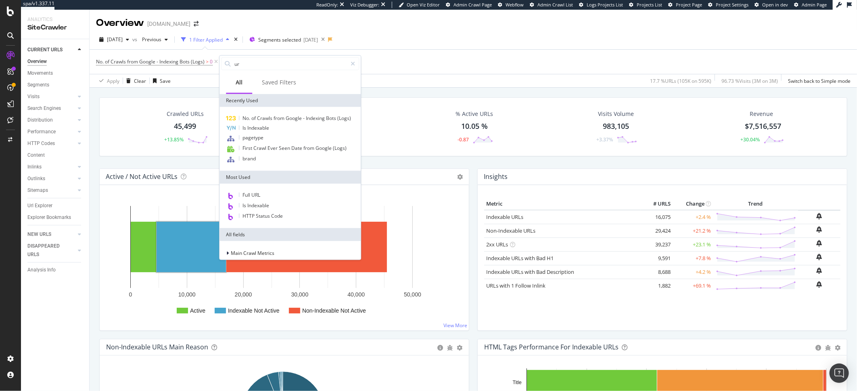
type input "url"
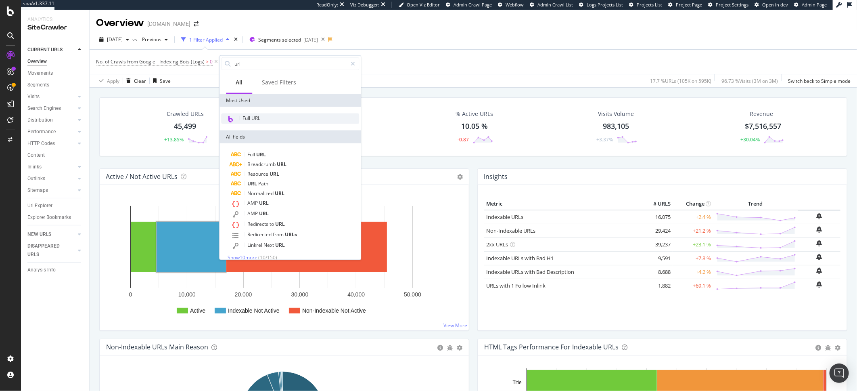
click at [243, 115] on span "Full URL" at bounding box center [251, 118] width 18 height 7
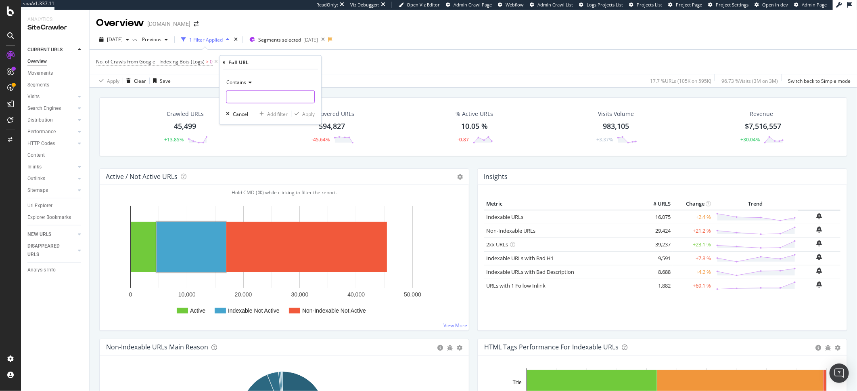
click at [244, 99] on input "text" at bounding box center [270, 96] width 88 height 13
type input "?"
click at [311, 115] on div "Apply" at bounding box center [308, 113] width 13 height 7
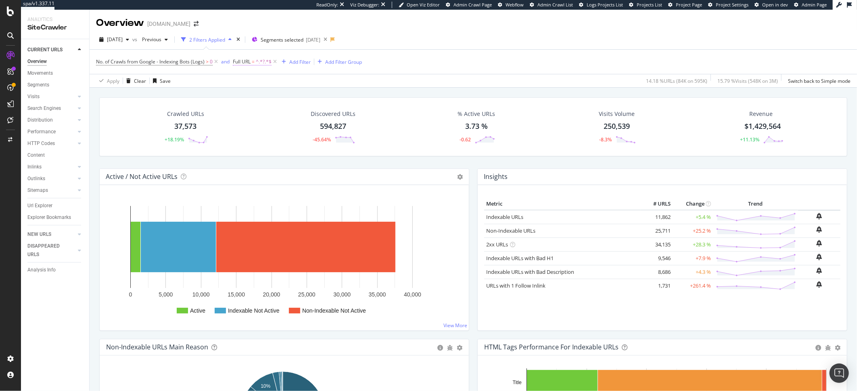
click at [254, 62] on span "=" at bounding box center [253, 61] width 3 height 7
click at [241, 95] on input "?" at bounding box center [278, 95] width 76 height 13
type input "a?"
click at [328, 114] on div "Apply" at bounding box center [322, 112] width 13 height 7
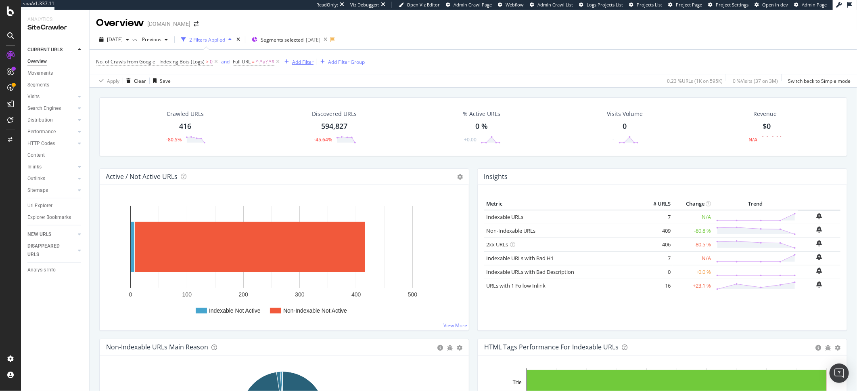
click at [306, 64] on div "Add Filter" at bounding box center [302, 62] width 21 height 7
type input "s"
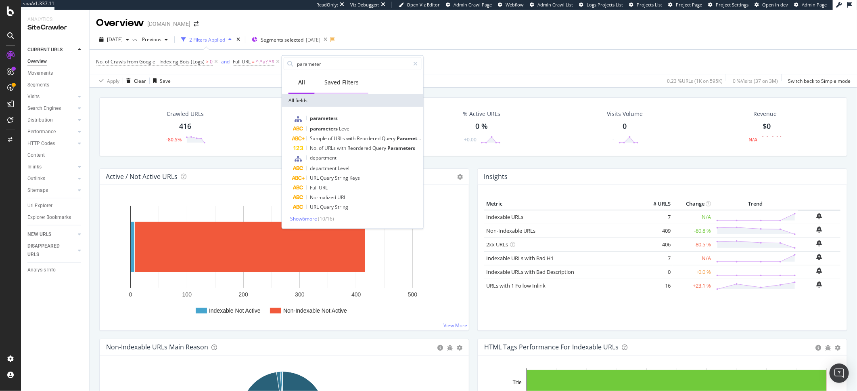
type input "parameters"
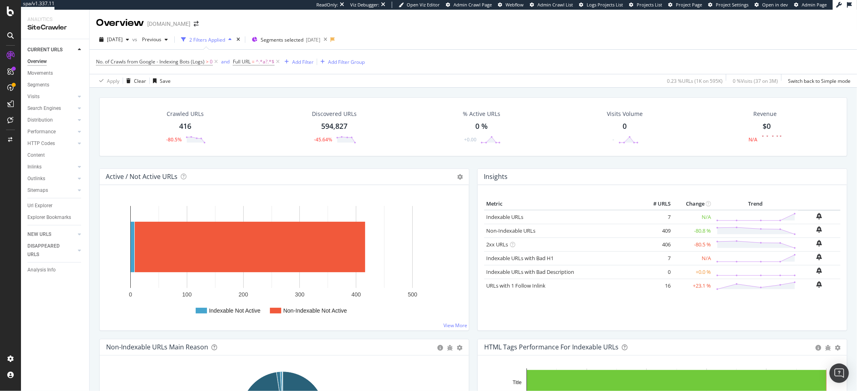
click at [520, 44] on div "2025 Mar. 19th vs Previous 2 Filters Applied Segments selected 2025-02-05" at bounding box center [473, 41] width 767 height 16
click at [266, 62] on span "^.*a?.*$" at bounding box center [265, 61] width 19 height 11
click at [246, 97] on input "a?" at bounding box center [278, 95] width 76 height 13
type input "?"
click at [322, 108] on div "Contains ? Cancel Add filter Apply" at bounding box center [284, 95] width 102 height 55
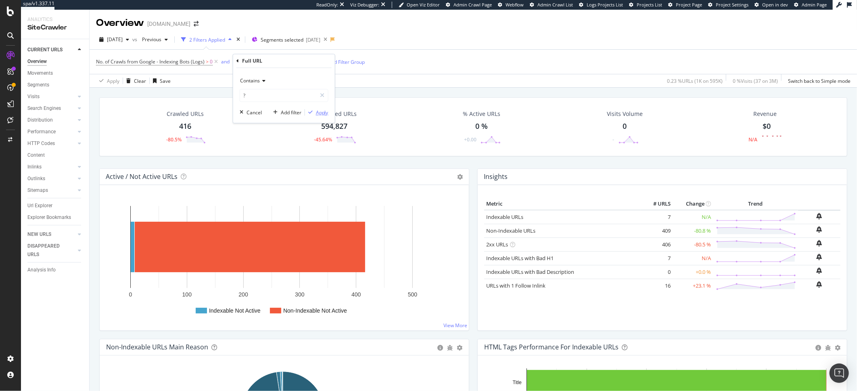
click at [322, 109] on div "Apply" at bounding box center [322, 112] width 13 height 7
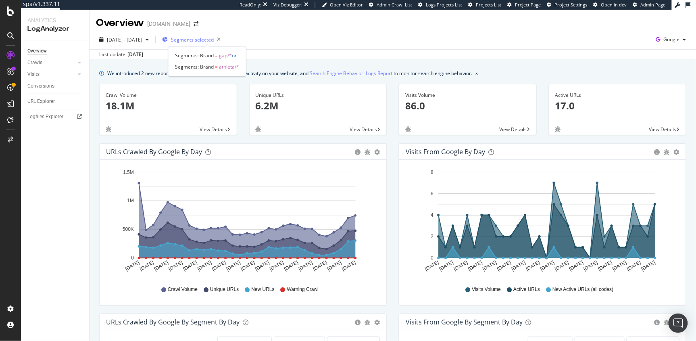
click at [214, 40] on span "Segments selected" at bounding box center [192, 39] width 43 height 7
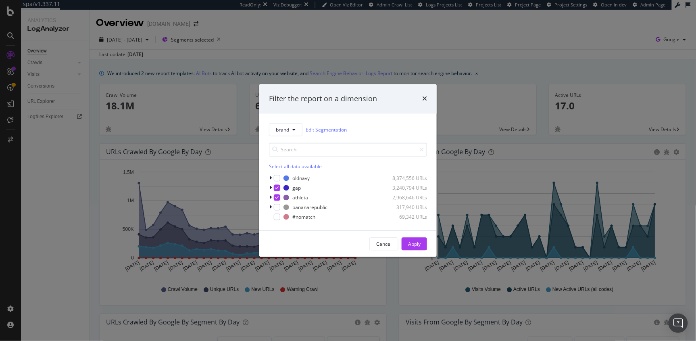
click at [340, 50] on div "Filter the report on a dimension brand Edit Segmentation Select all data availa…" at bounding box center [348, 170] width 696 height 341
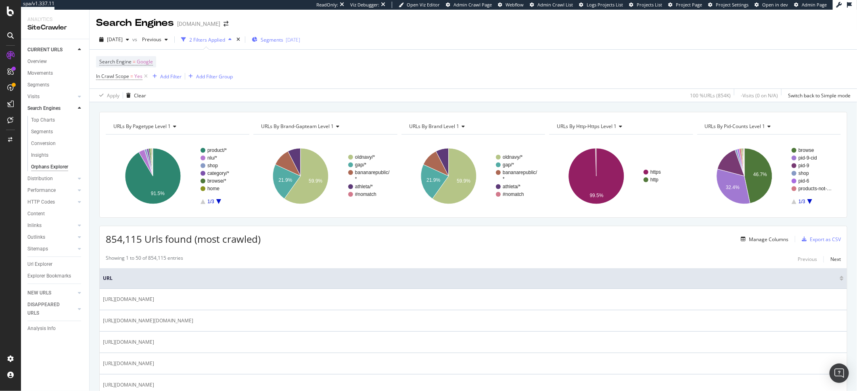
click at [283, 40] on span "Segments" at bounding box center [272, 39] width 23 height 7
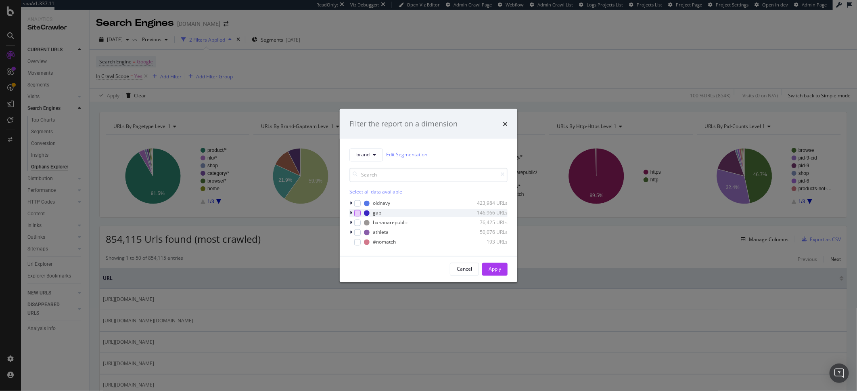
click at [357, 215] on div "modal" at bounding box center [357, 212] width 6 height 6
click at [358, 232] on div "modal" at bounding box center [357, 232] width 6 height 6
click at [500, 271] on div "Apply" at bounding box center [495, 268] width 13 height 7
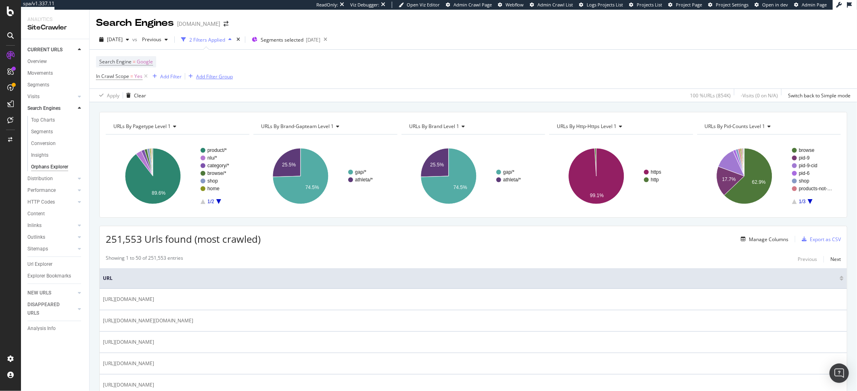
click at [207, 77] on div "Add Filter Group" at bounding box center [214, 76] width 37 height 7
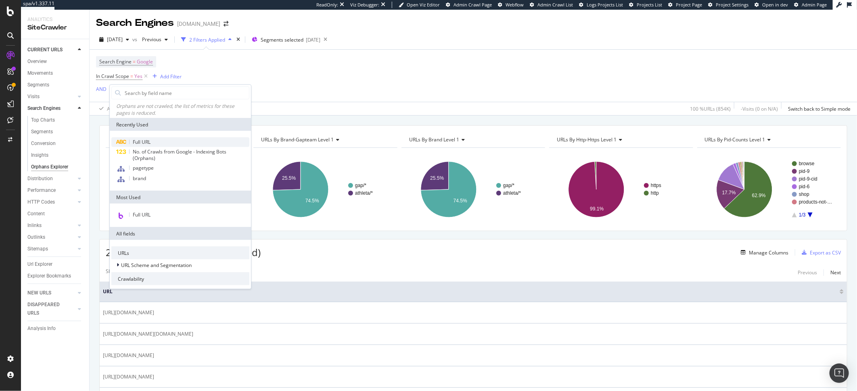
click at [180, 143] on div "Full URL" at bounding box center [180, 142] width 138 height 10
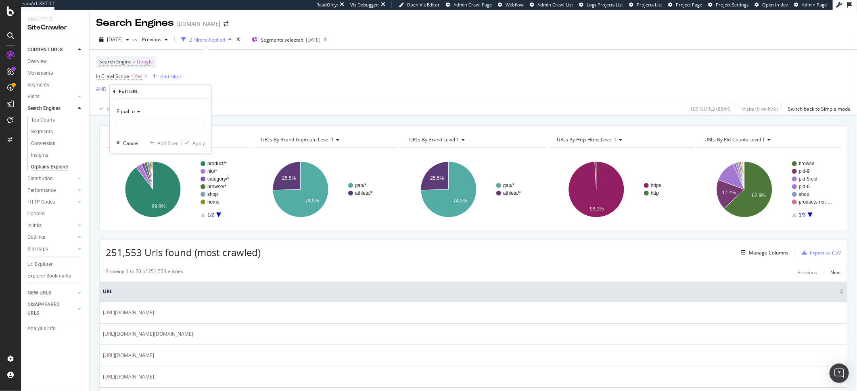
click at [127, 110] on span "Equal to" at bounding box center [126, 111] width 18 height 7
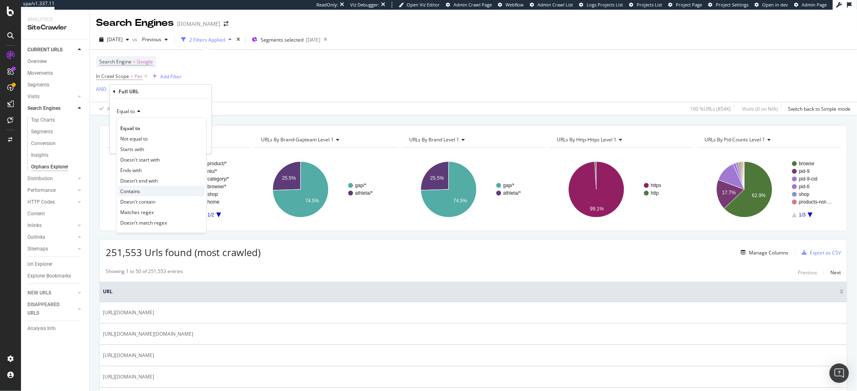
click at [132, 190] on span "Contains" at bounding box center [130, 190] width 20 height 7
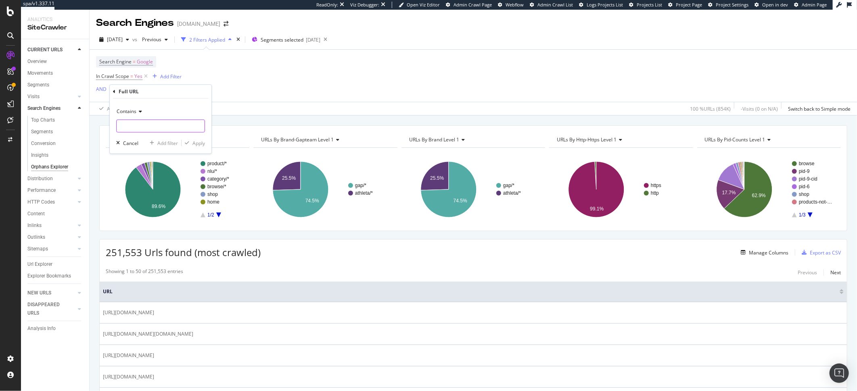
click at [126, 128] on input "text" at bounding box center [161, 125] width 88 height 13
type input "?"
click at [201, 146] on div "Apply" at bounding box center [193, 142] width 23 height 7
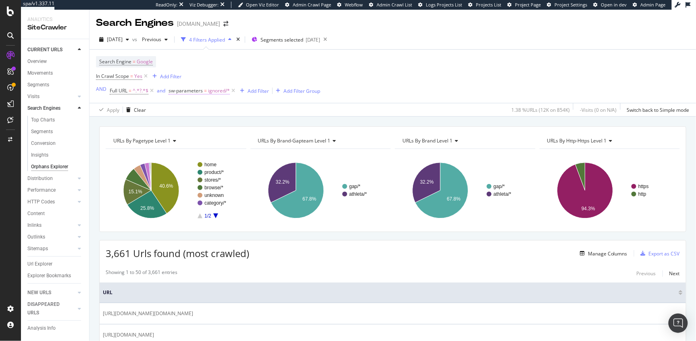
click at [215, 91] on span "ignored/*" at bounding box center [219, 90] width 22 height 11
click at [385, 87] on div "Search Engine = Google In Crawl Scope = Yes Add Filter AND Full URL = ^.*?.*$ a…" at bounding box center [393, 76] width 594 height 53
click at [428, 78] on div "Search Engine = Google In Crawl Scope = Yes Add Filter AND Full URL = ^.*?.*$ a…" at bounding box center [393, 76] width 594 height 53
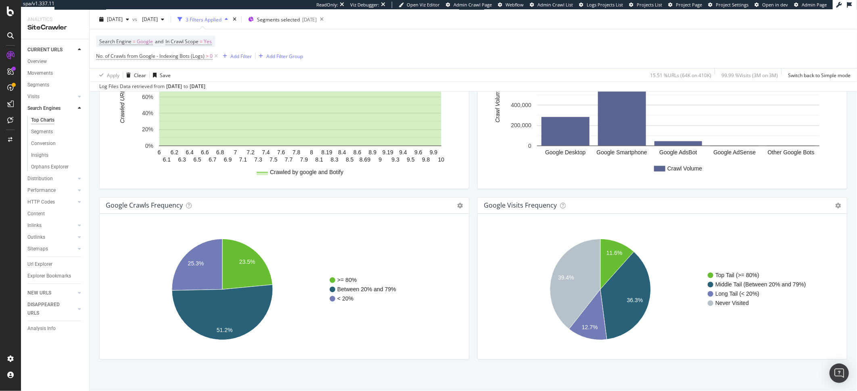
scroll to position [901, 0]
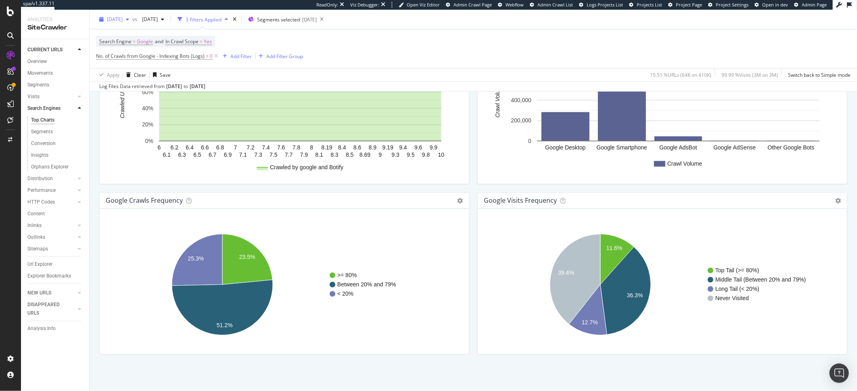
click at [114, 22] on div "[DATE]" at bounding box center [114, 19] width 36 height 12
click at [132, 68] on div "[DATE]" at bounding box center [129, 71] width 43 height 7
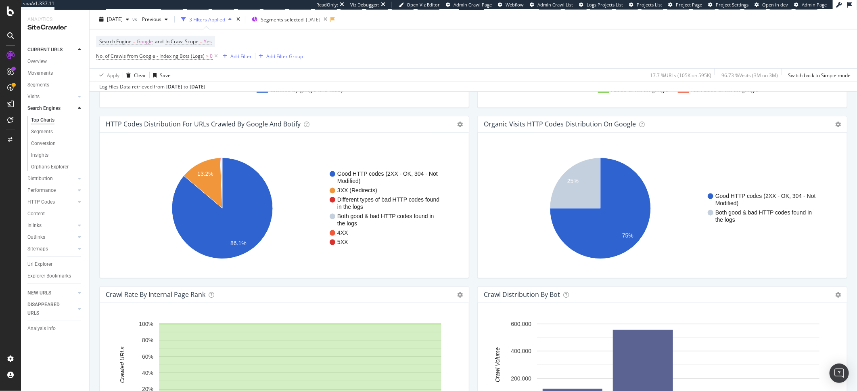
scroll to position [901, 0]
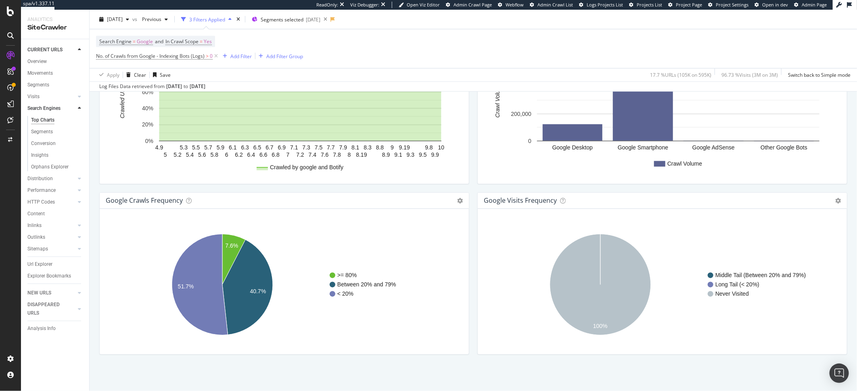
click at [456, 205] on div "google Crawls Frequency Chart (by Value) Table Expand Export as CSV Export as P…" at bounding box center [284, 200] width 369 height 16
click at [457, 203] on icon at bounding box center [460, 201] width 6 height 6
click at [433, 226] on span "Table" at bounding box center [427, 229] width 84 height 11
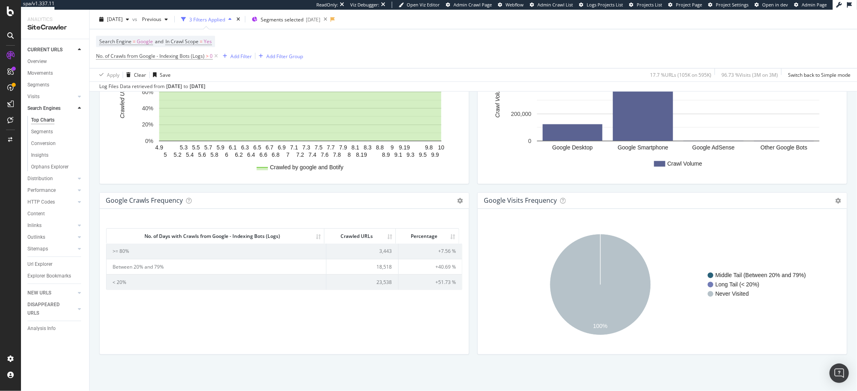
drag, startPoint x: 137, startPoint y: 237, endPoint x: 349, endPoint y: 267, distance: 214.3
click at [348, 270] on div "No. of Days with Crawls from Google - Indexing Bots (Logs) Crawled URLs Percent…" at bounding box center [284, 258] width 356 height 64
click at [458, 202] on icon at bounding box center [460, 201] width 6 height 6
click at [429, 263] on span "Export as CSV" at bounding box center [427, 260] width 84 height 11
